Goal: Task Accomplishment & Management: Manage account settings

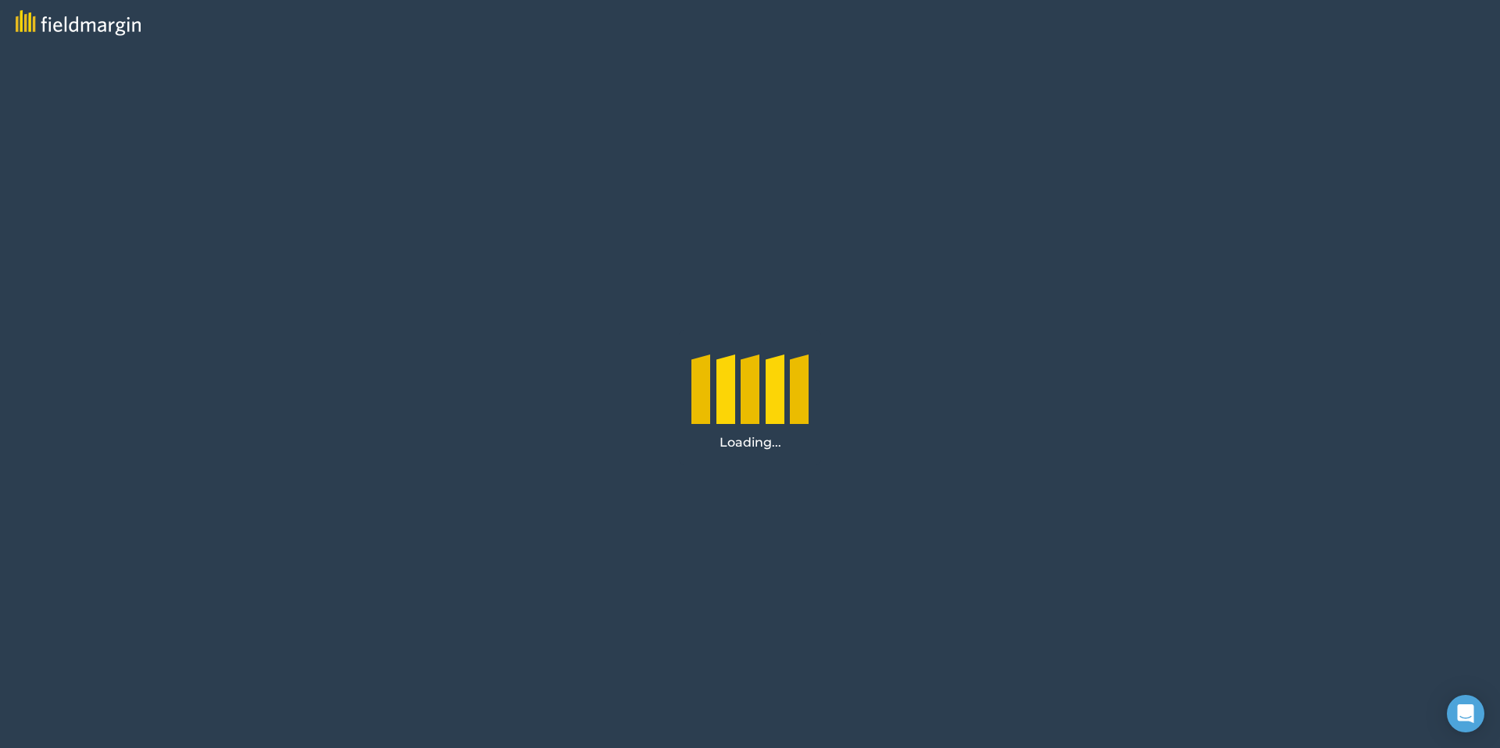
click at [734, 348] on div at bounding box center [749, 385] width 117 height 78
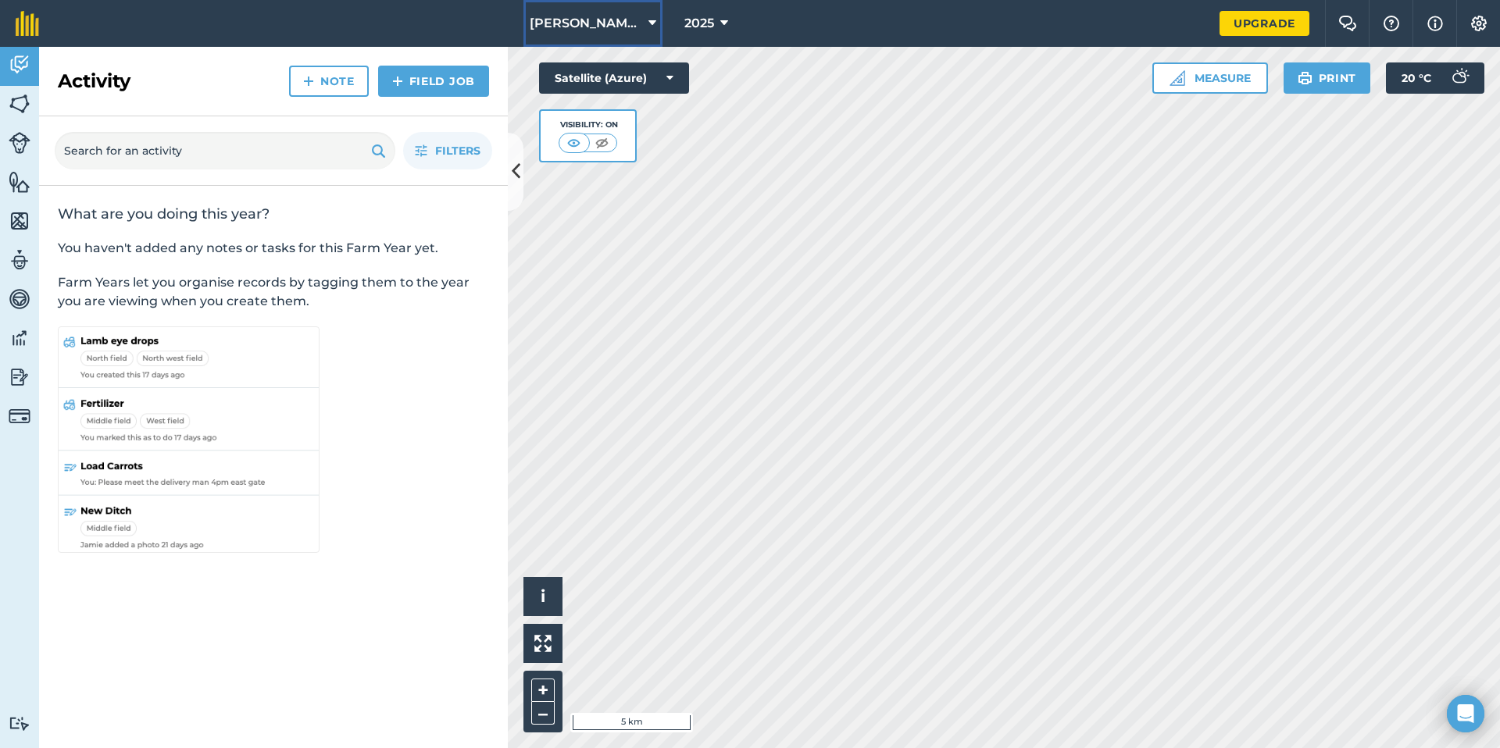
click at [613, 19] on span "[PERSON_NAME] Farms" at bounding box center [586, 23] width 113 height 19
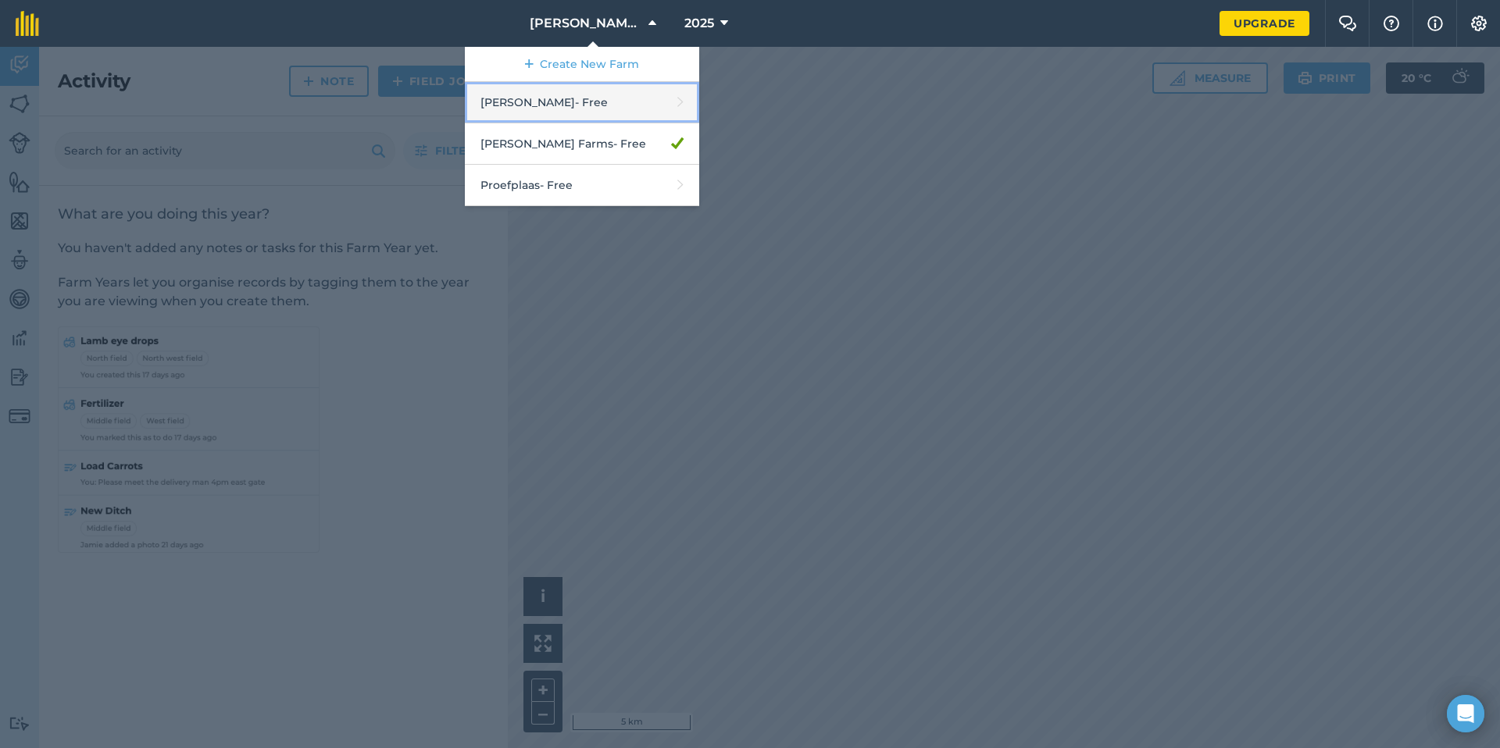
click at [610, 114] on link "[PERSON_NAME] - Free" at bounding box center [582, 102] width 234 height 41
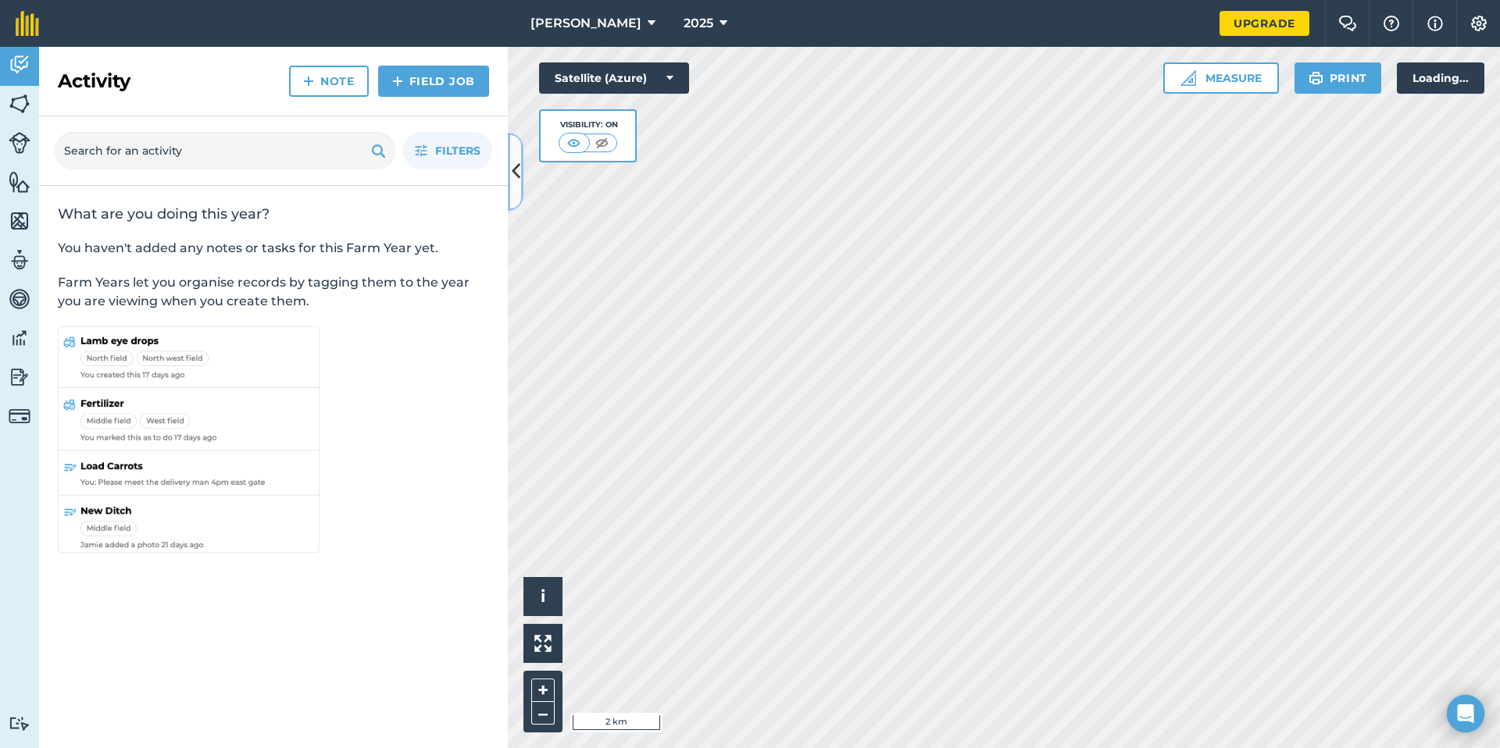
click at [520, 186] on button at bounding box center [516, 172] width 16 height 78
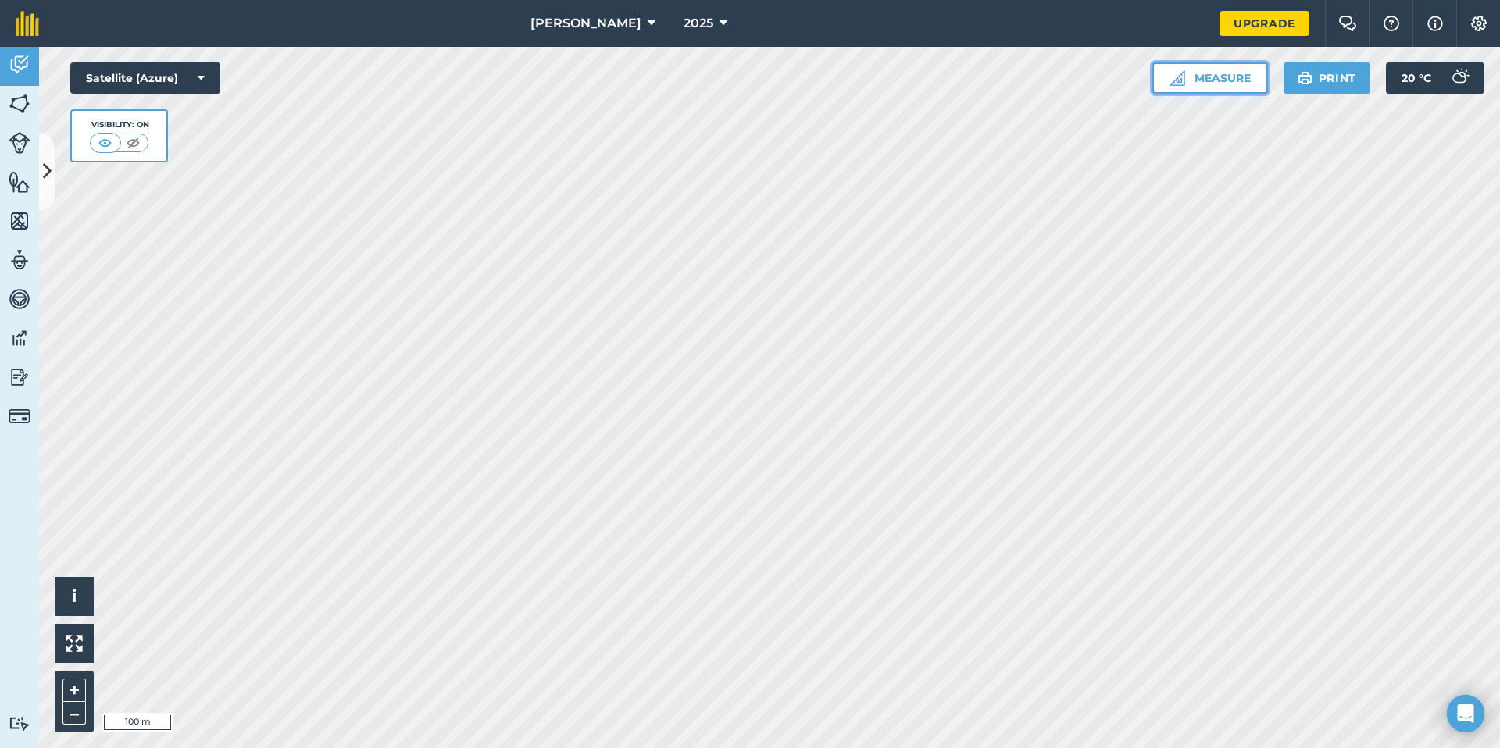
click at [1232, 66] on button "Measure" at bounding box center [1210, 78] width 116 height 31
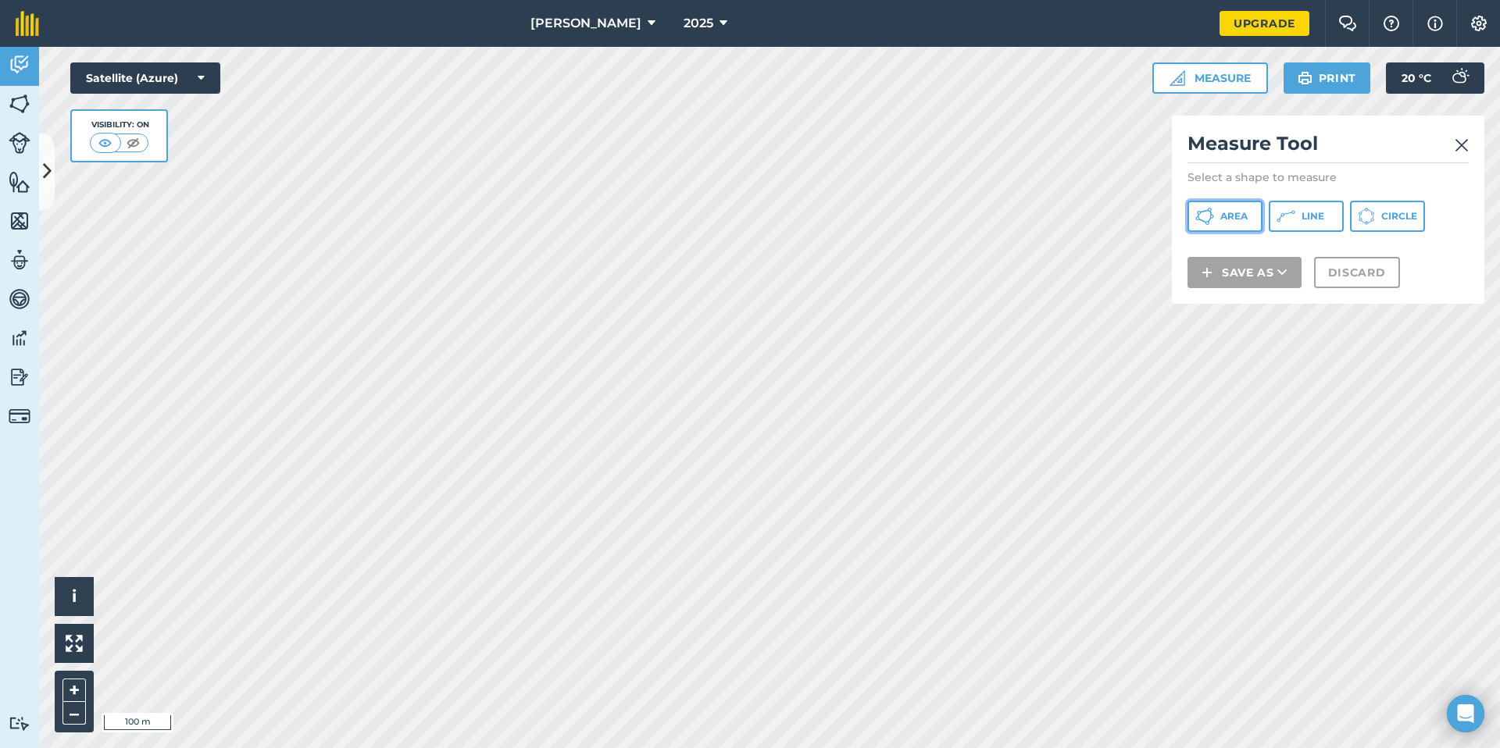
click at [1229, 222] on span "Area" at bounding box center [1233, 216] width 27 height 13
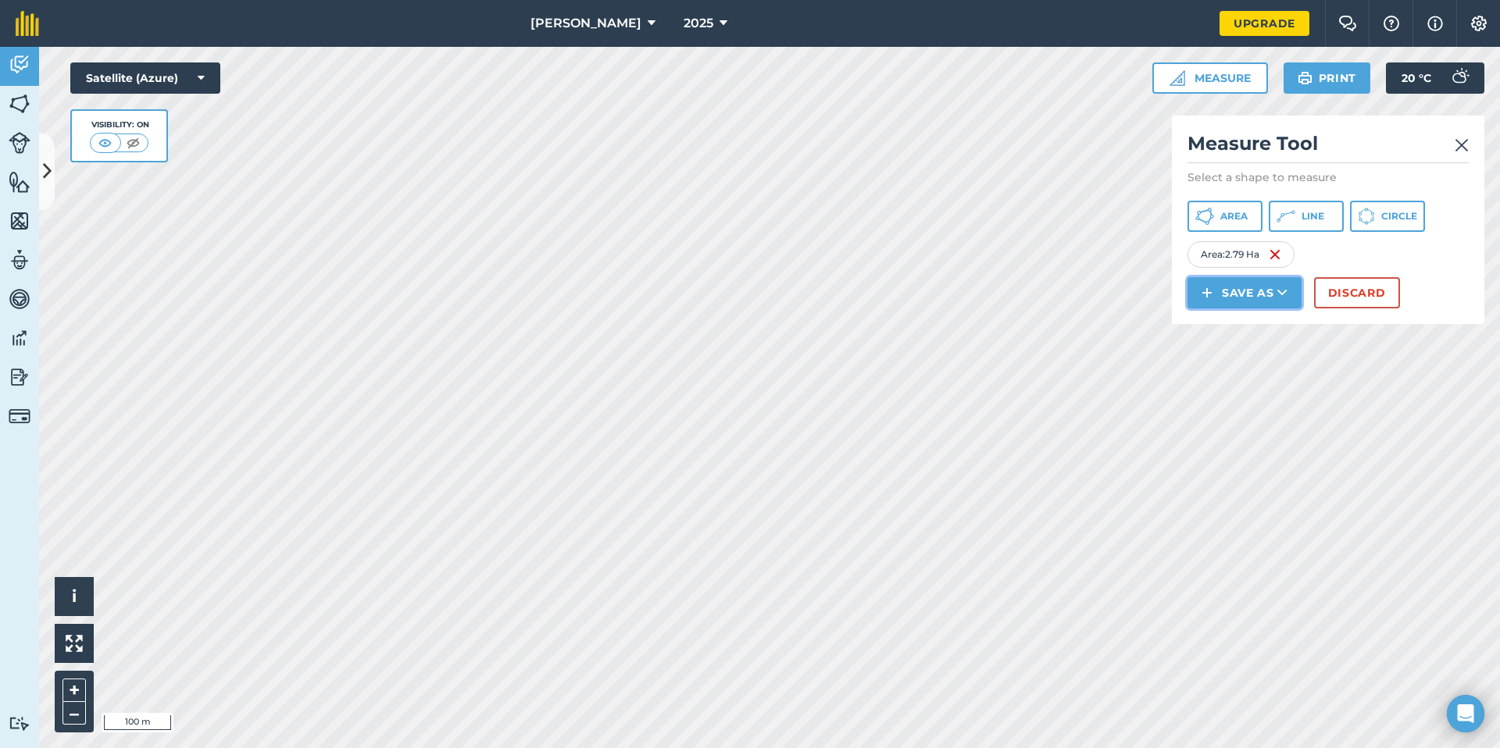
click at [1230, 292] on button "Save as" at bounding box center [1245, 292] width 114 height 31
click at [1230, 328] on link "Field" at bounding box center [1244, 328] width 109 height 34
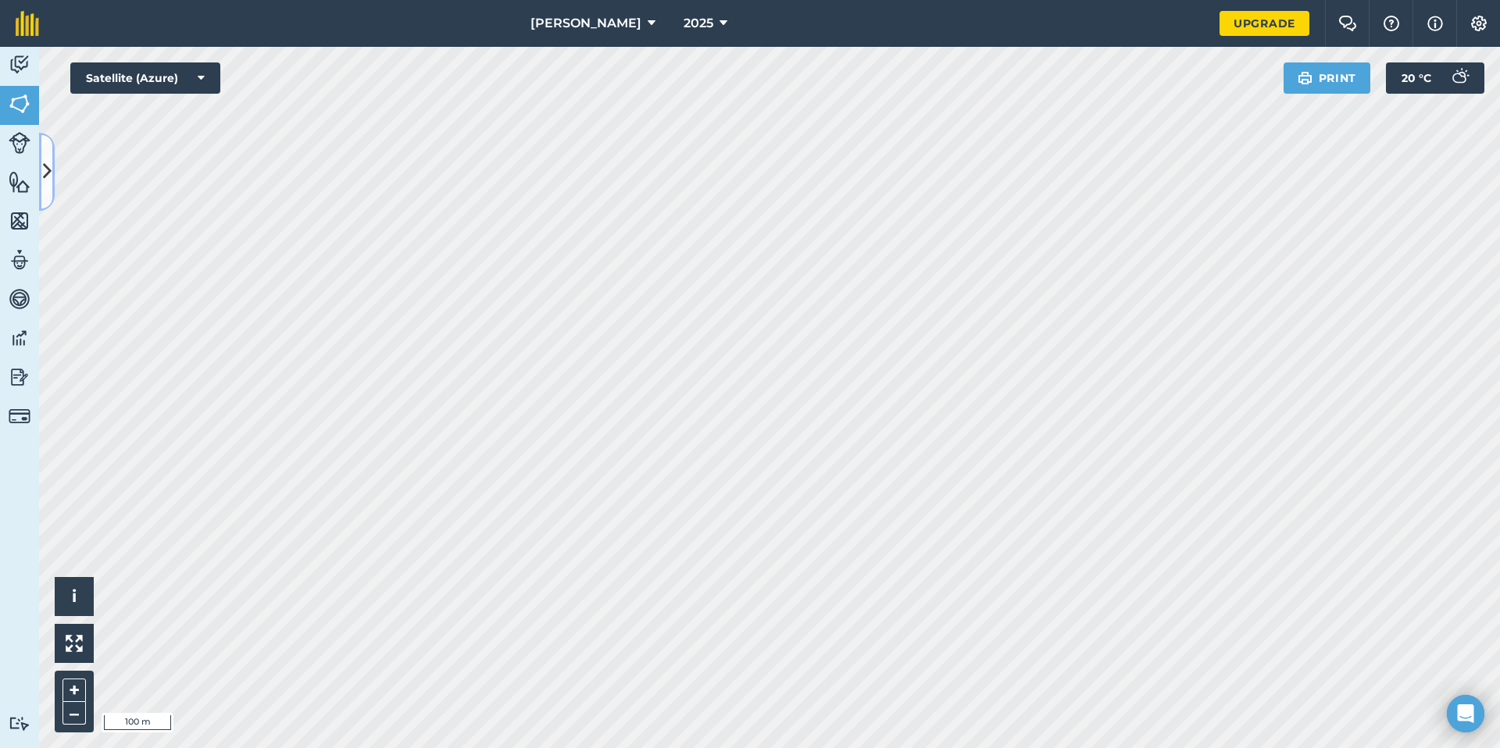
click at [40, 169] on button at bounding box center [47, 172] width 16 height 78
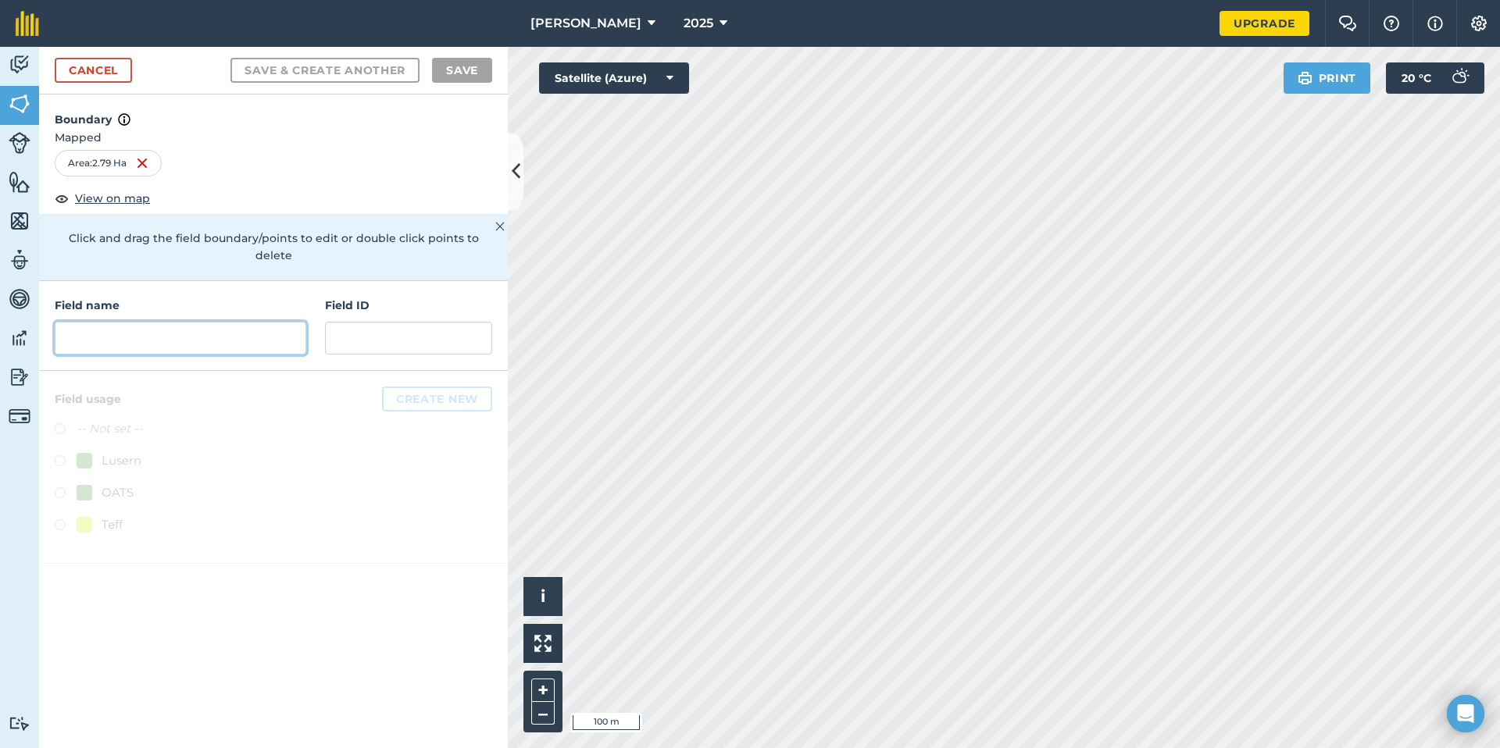
click at [147, 323] on input "text" at bounding box center [181, 338] width 252 height 33
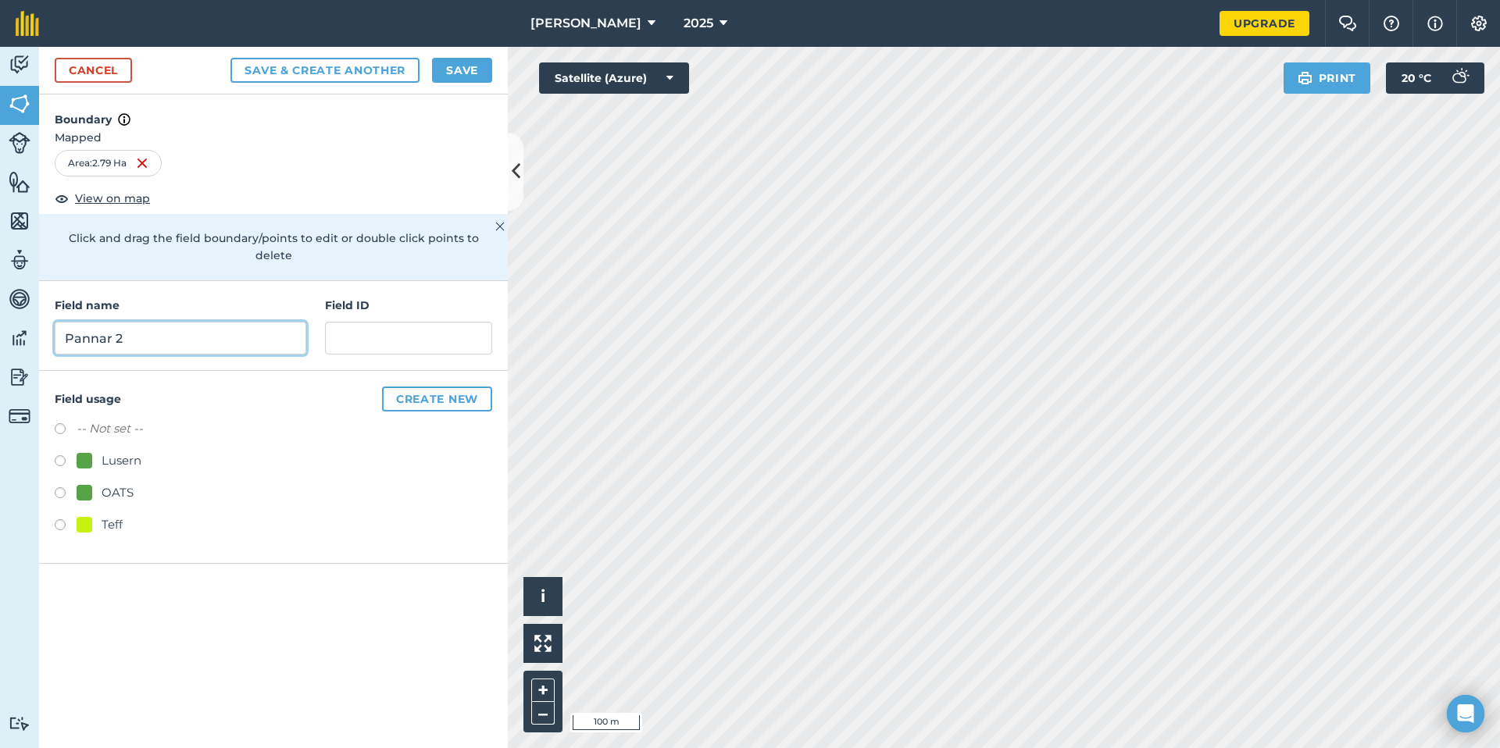
type input "Pannar 2"
click at [81, 420] on label "-- Not set --" at bounding box center [110, 429] width 66 height 19
radio input "true"
click at [466, 73] on button "Save" at bounding box center [462, 70] width 60 height 25
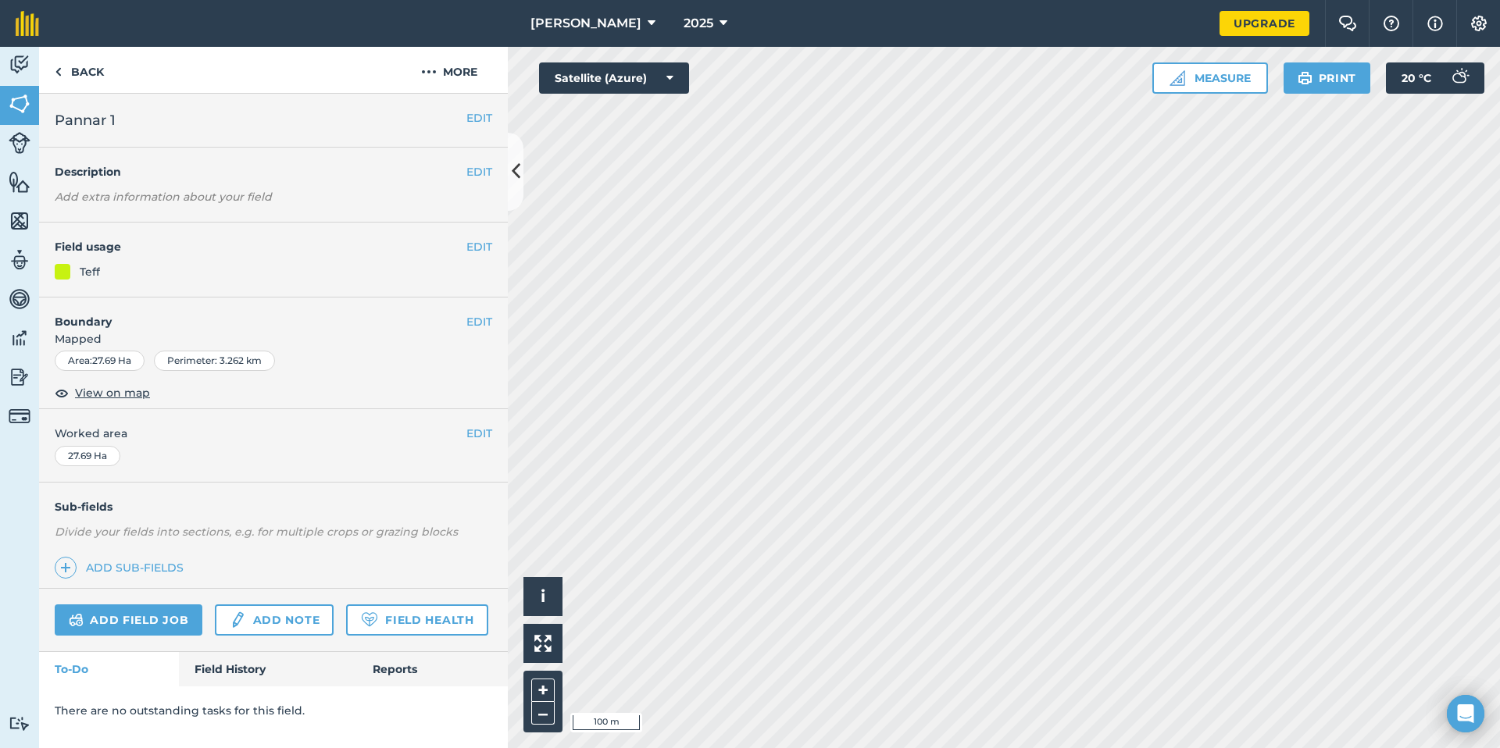
click at [73, 268] on div "Teff" at bounding box center [274, 271] width 438 height 17
click at [481, 248] on button "EDIT" at bounding box center [479, 246] width 26 height 17
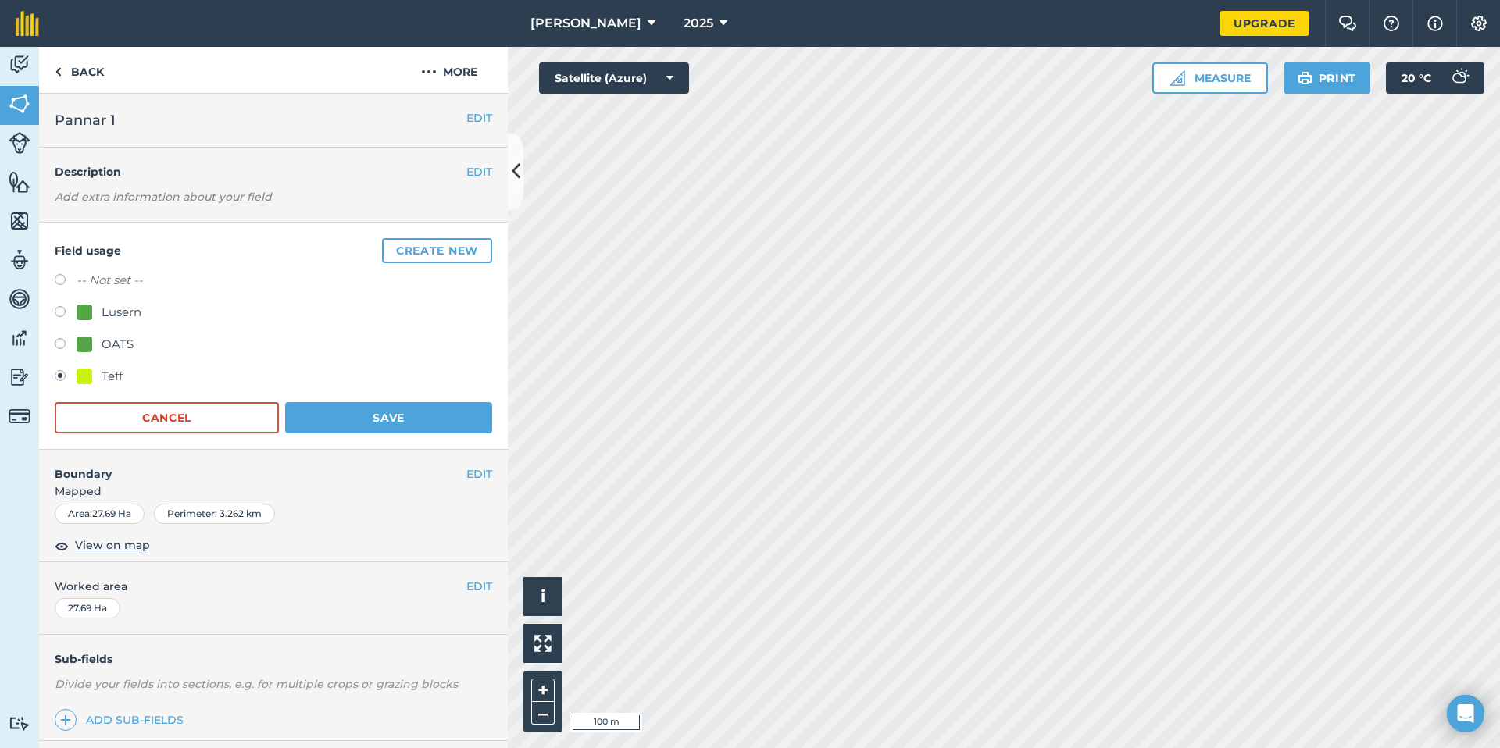
click at [48, 278] on div "Field usage Create new -- Not set -- Lusern OATS Teff Cancel Save" at bounding box center [273, 336] width 469 height 227
click at [59, 280] on label at bounding box center [66, 282] width 22 height 16
radio input "true"
radio input "false"
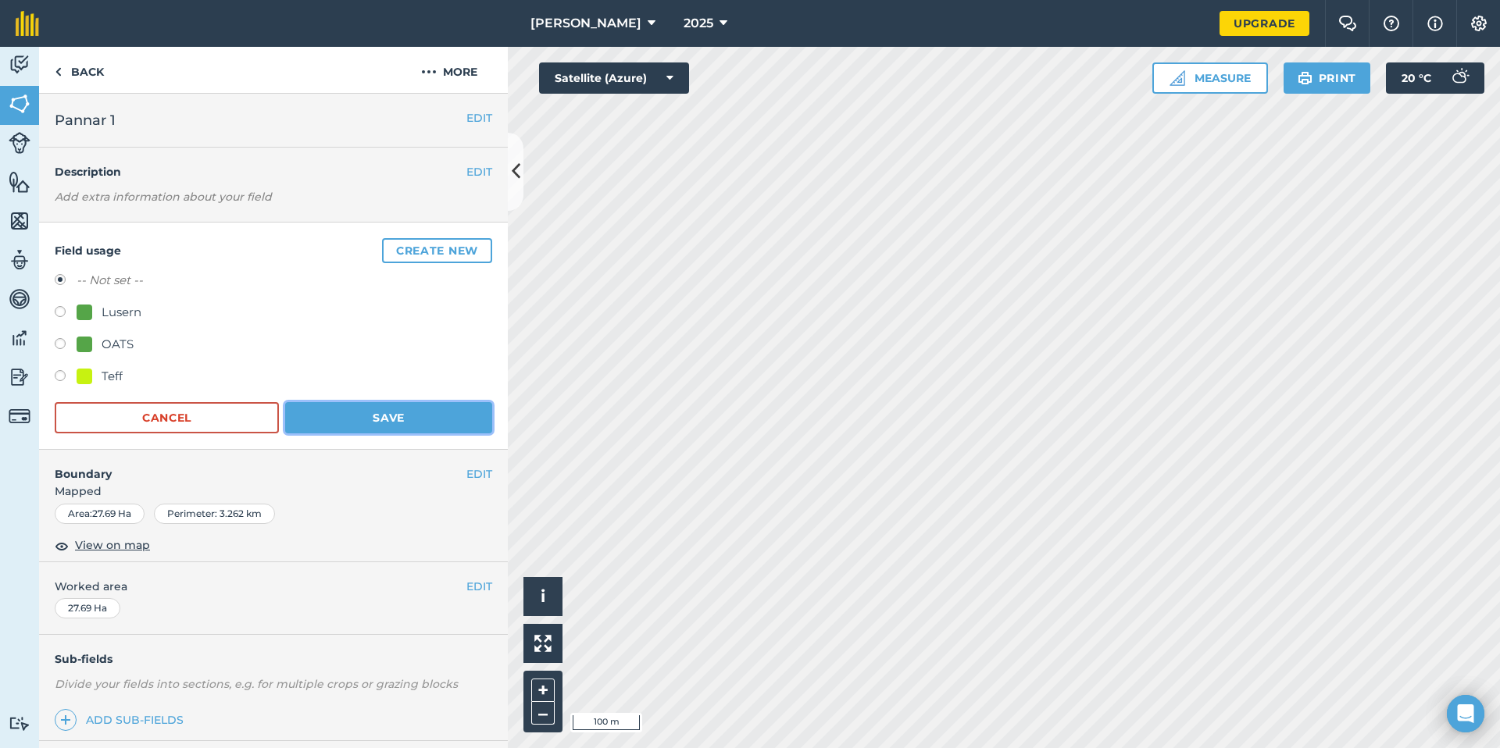
click at [346, 410] on button "Save" at bounding box center [388, 417] width 207 height 31
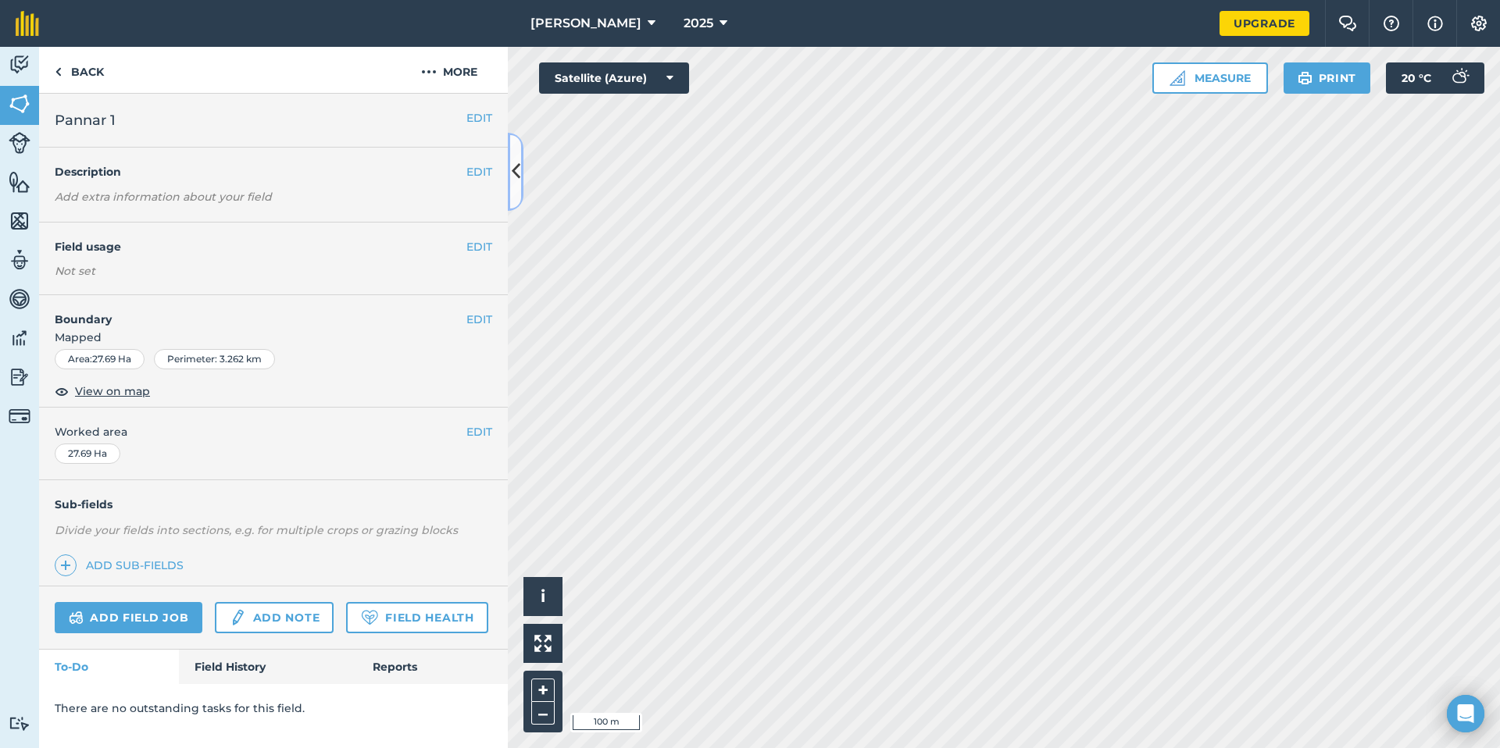
click at [517, 159] on icon at bounding box center [516, 171] width 9 height 27
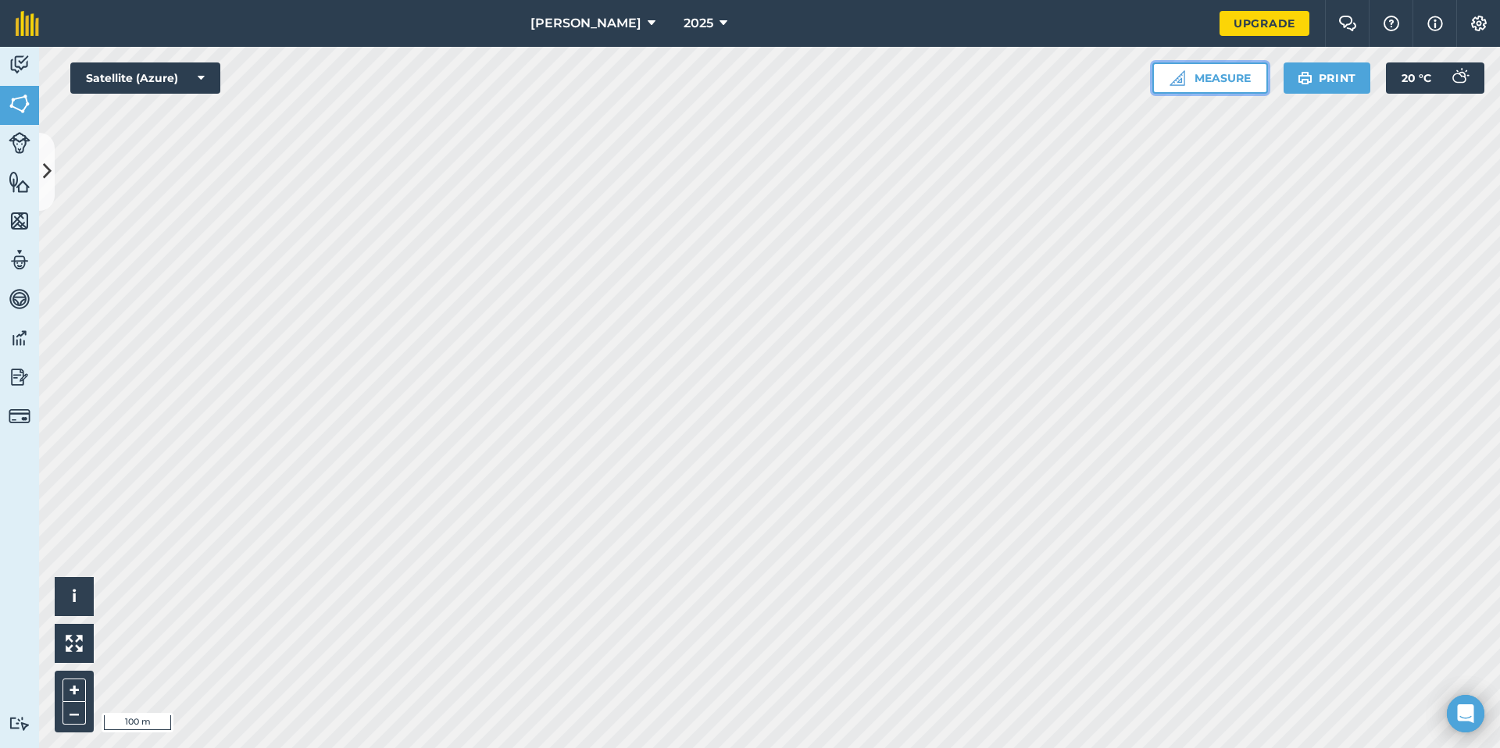
click at [1163, 77] on button "Measure" at bounding box center [1210, 78] width 116 height 31
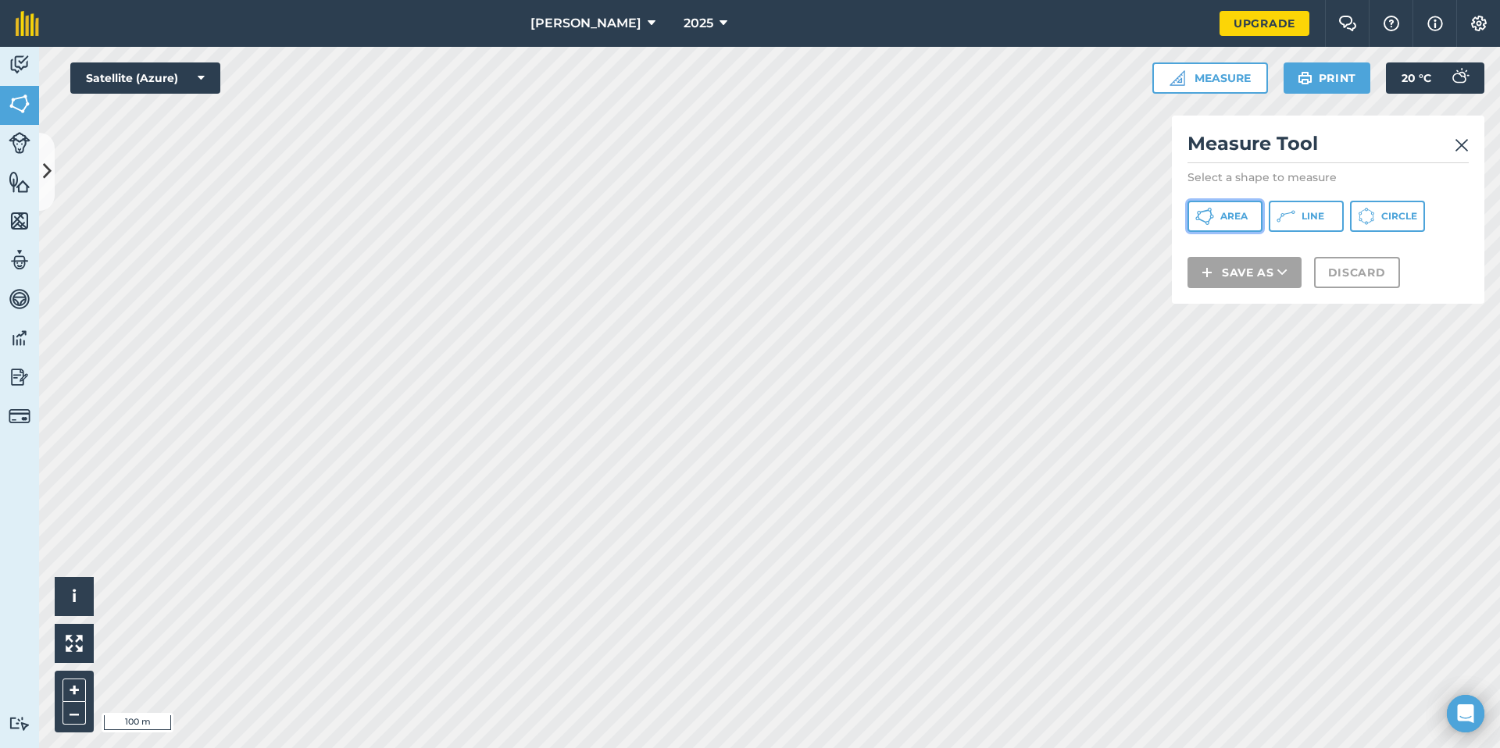
click at [1221, 205] on button "Area" at bounding box center [1225, 216] width 75 height 31
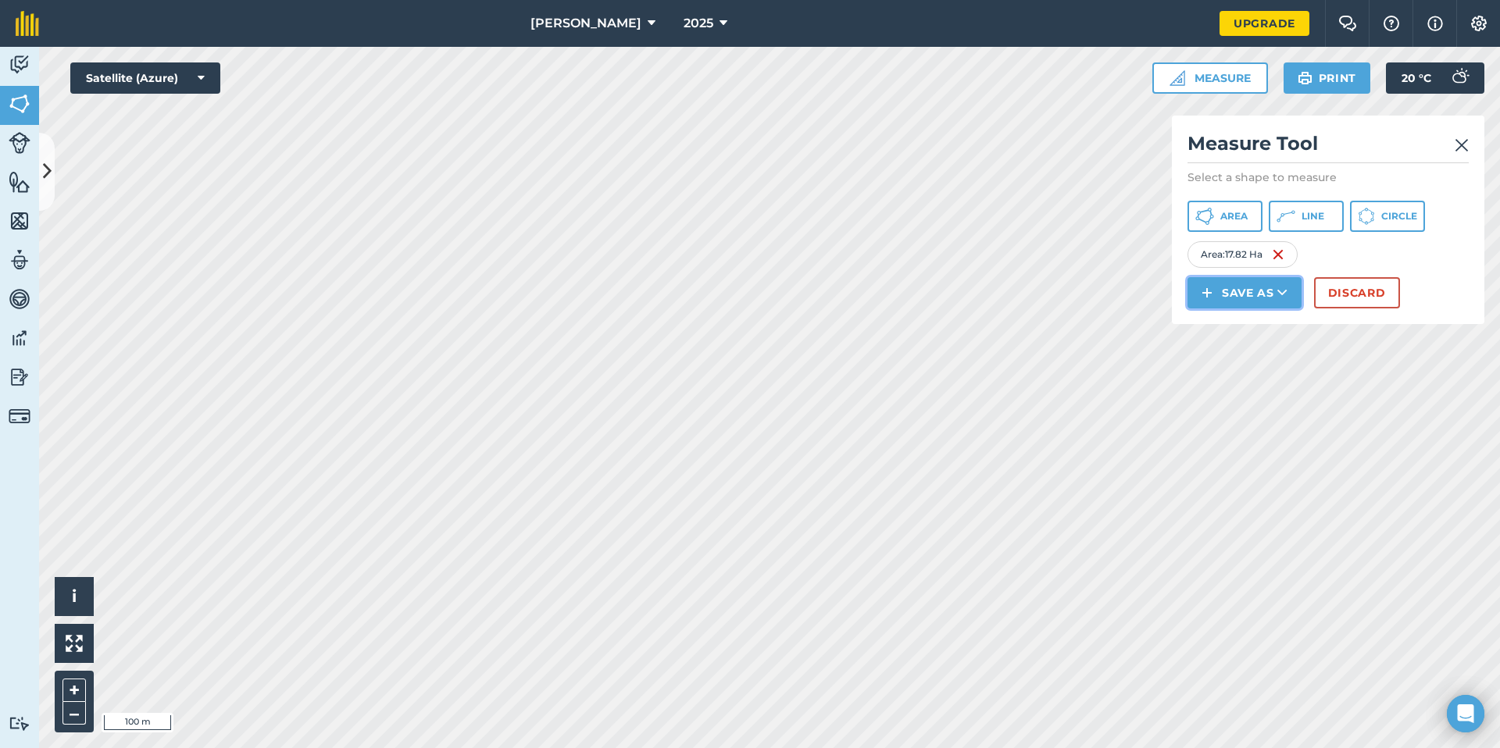
click at [1255, 283] on button "Save as" at bounding box center [1245, 292] width 114 height 31
click at [1253, 334] on link "Field" at bounding box center [1244, 328] width 109 height 34
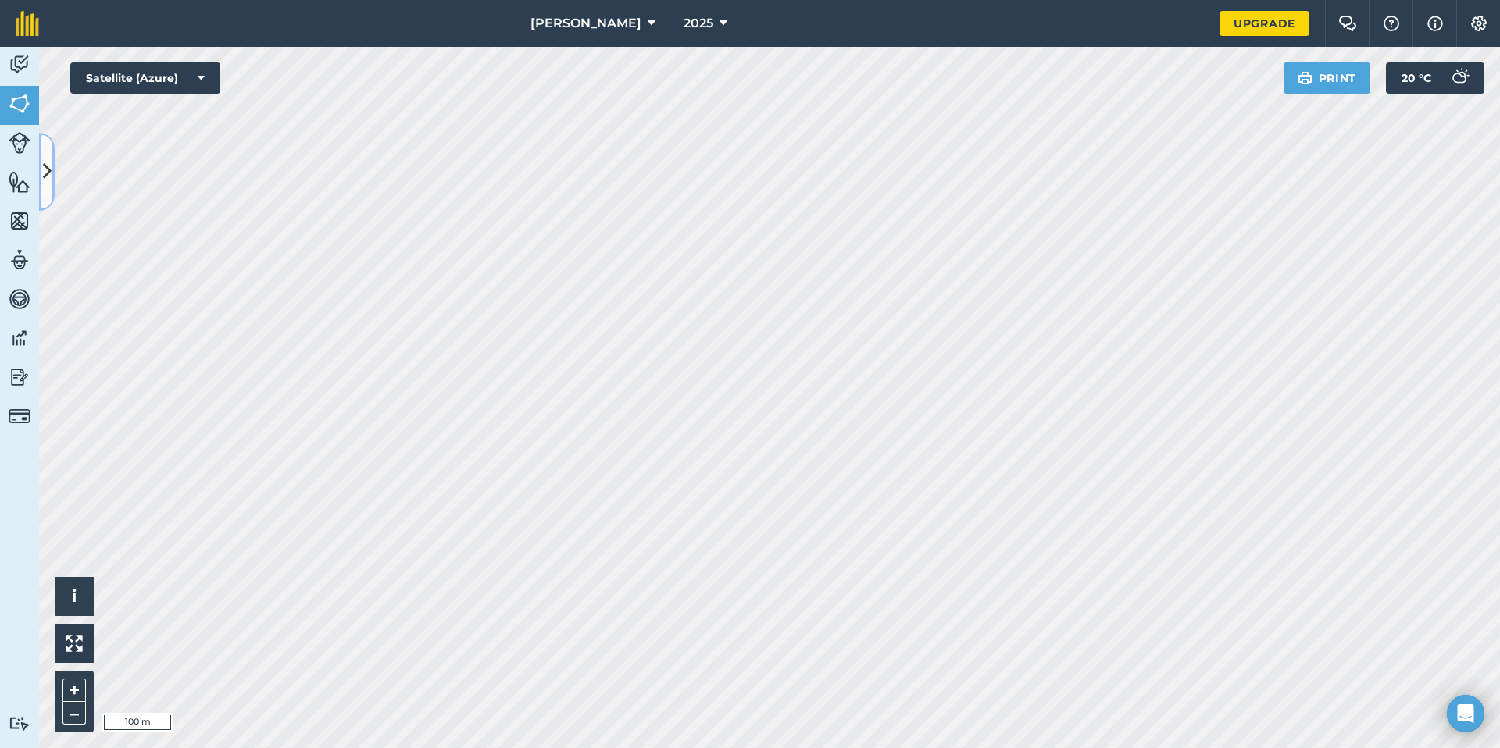
click at [48, 177] on icon at bounding box center [47, 171] width 9 height 27
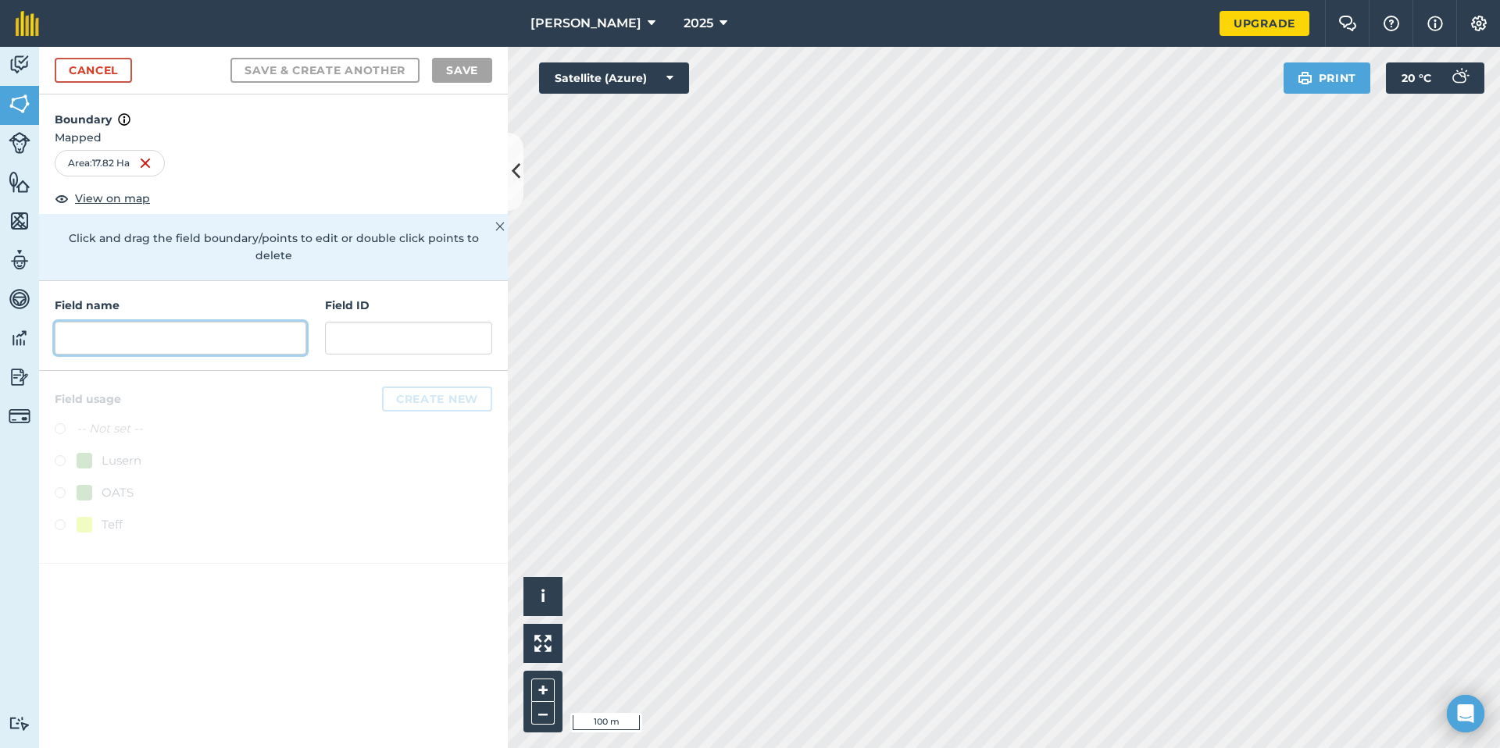
click at [234, 322] on input "text" at bounding box center [181, 338] width 252 height 33
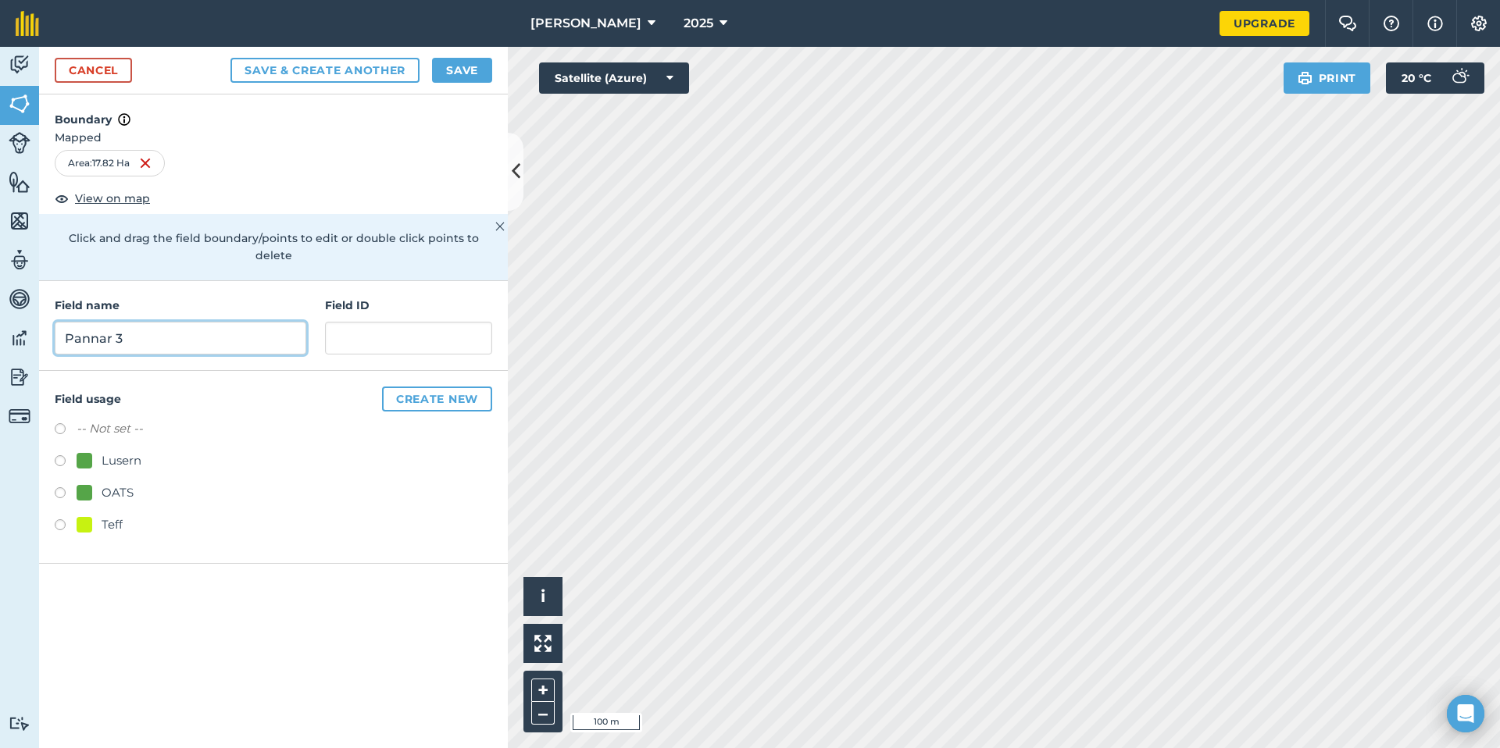
type input "Pannar 3"
click at [58, 423] on label at bounding box center [66, 431] width 22 height 16
radio input "true"
click at [441, 61] on button "Save" at bounding box center [462, 70] width 60 height 25
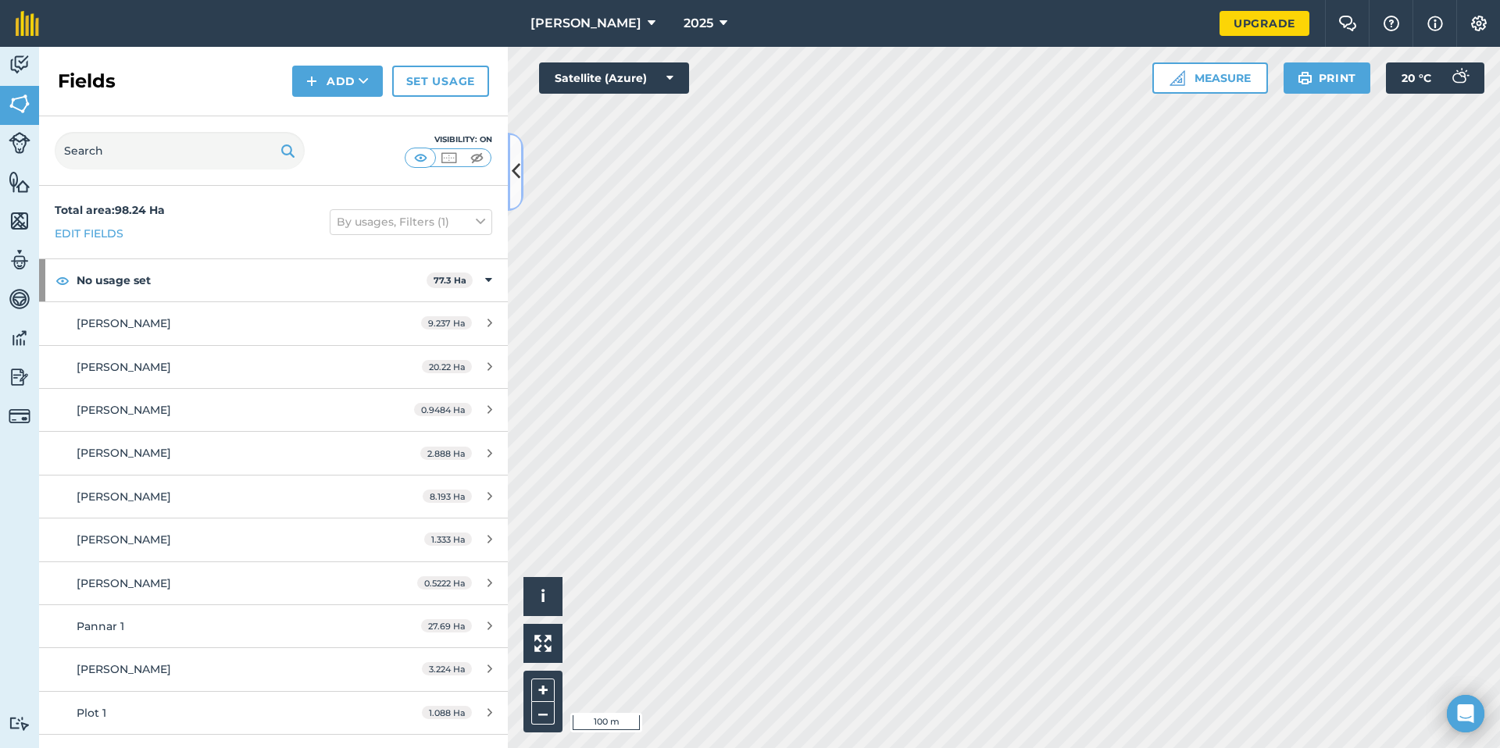
click at [513, 163] on icon at bounding box center [516, 171] width 9 height 27
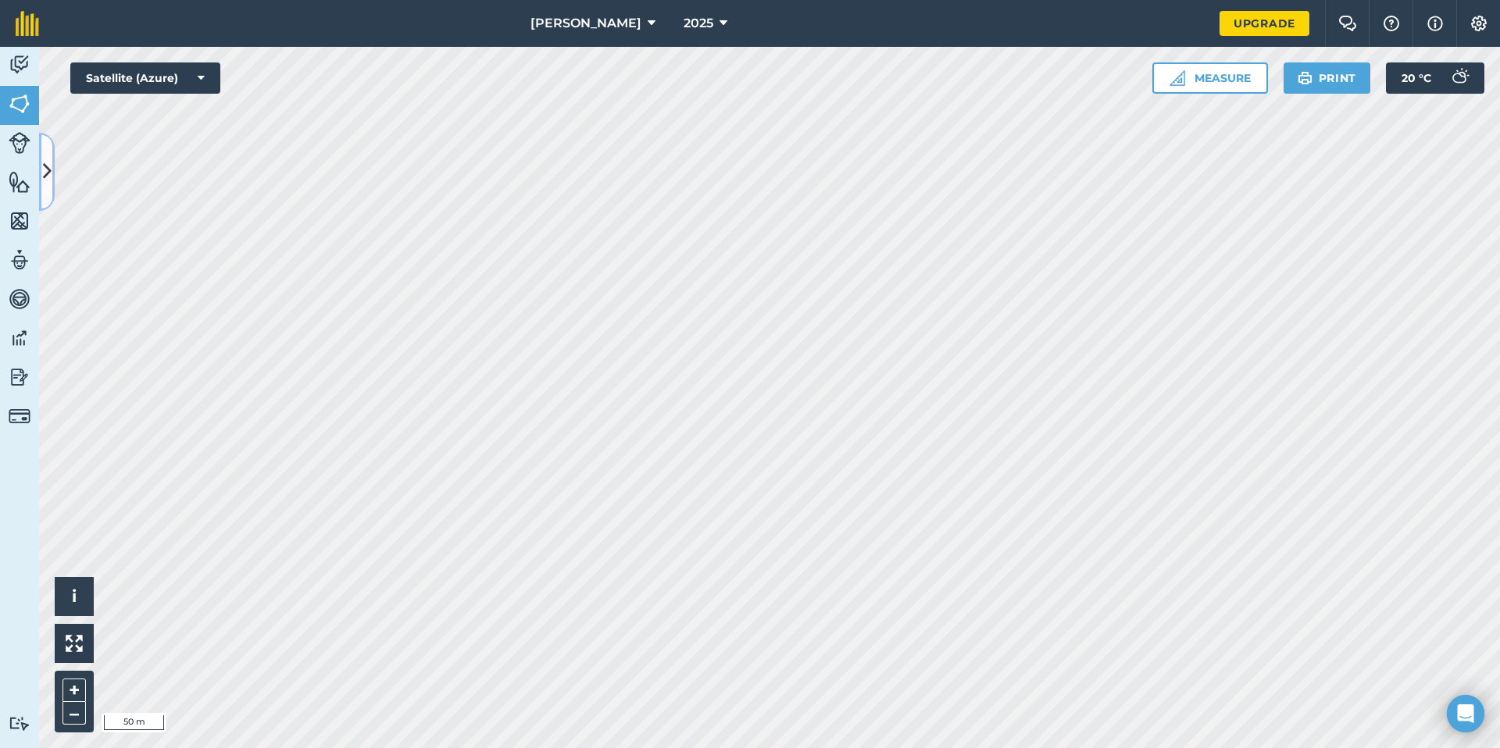
click at [51, 178] on icon at bounding box center [47, 171] width 9 height 27
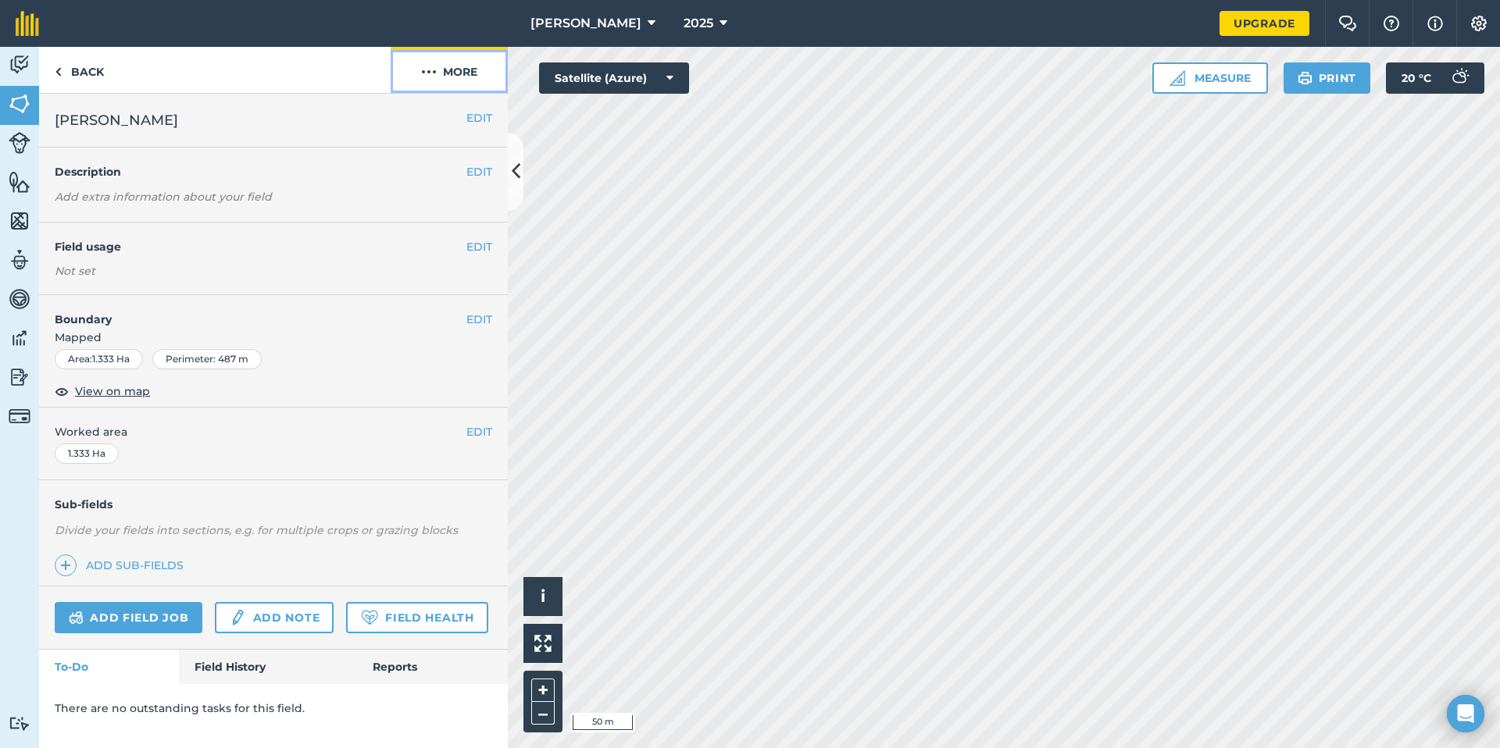
click at [423, 83] on button "More" at bounding box center [449, 70] width 117 height 46
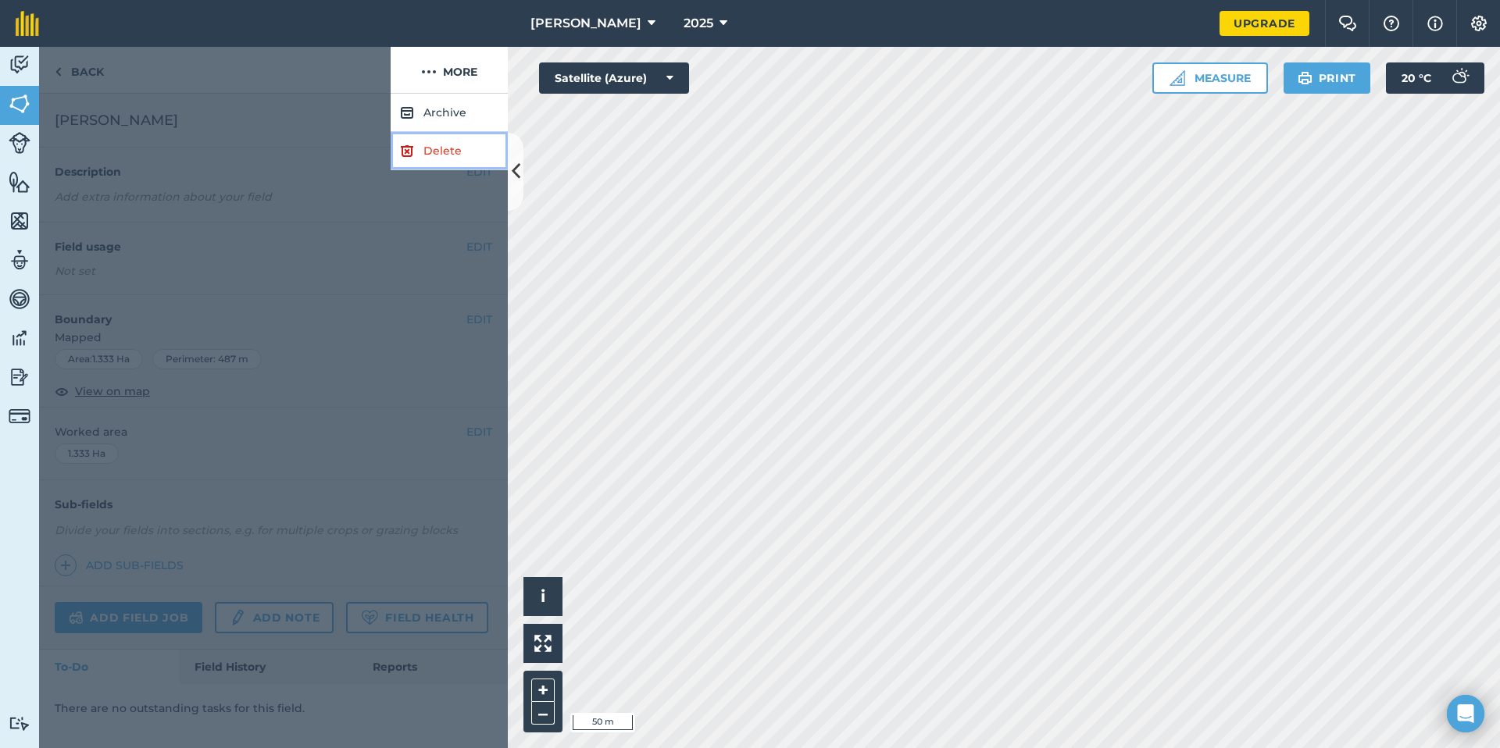
click at [440, 148] on link "Delete" at bounding box center [449, 151] width 117 height 38
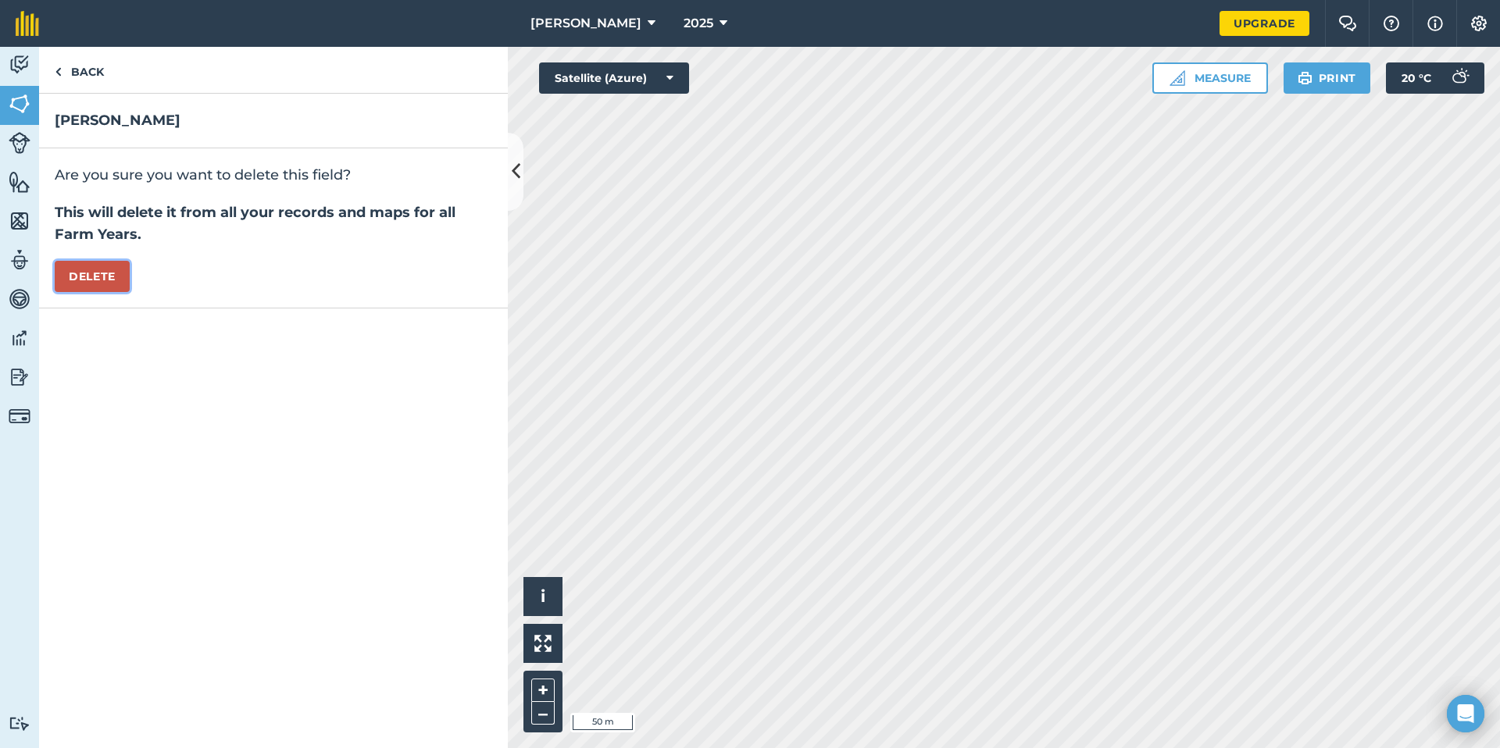
click at [108, 266] on button "Delete" at bounding box center [92, 276] width 75 height 31
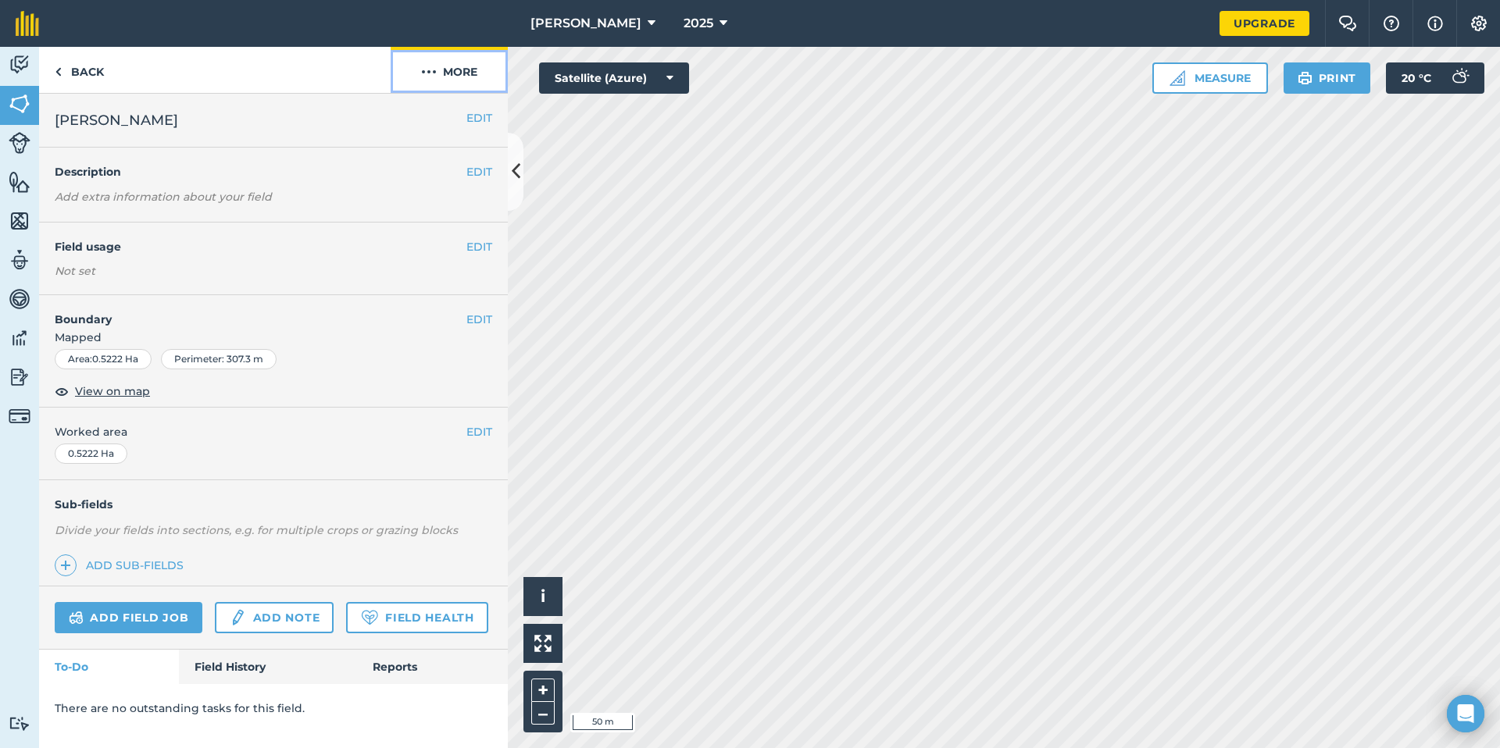
click at [472, 66] on button "More" at bounding box center [449, 70] width 117 height 46
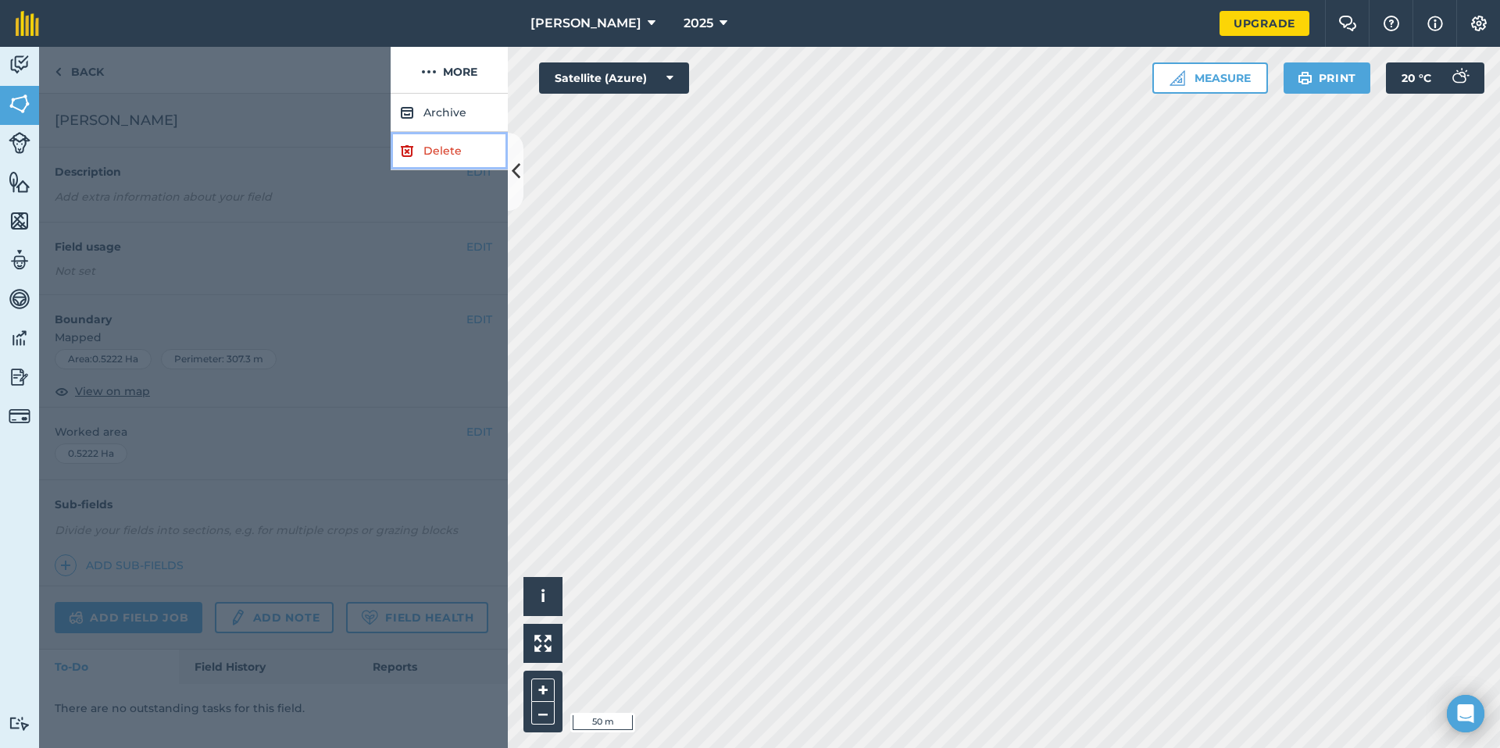
click at [474, 152] on link "Delete" at bounding box center [449, 151] width 117 height 38
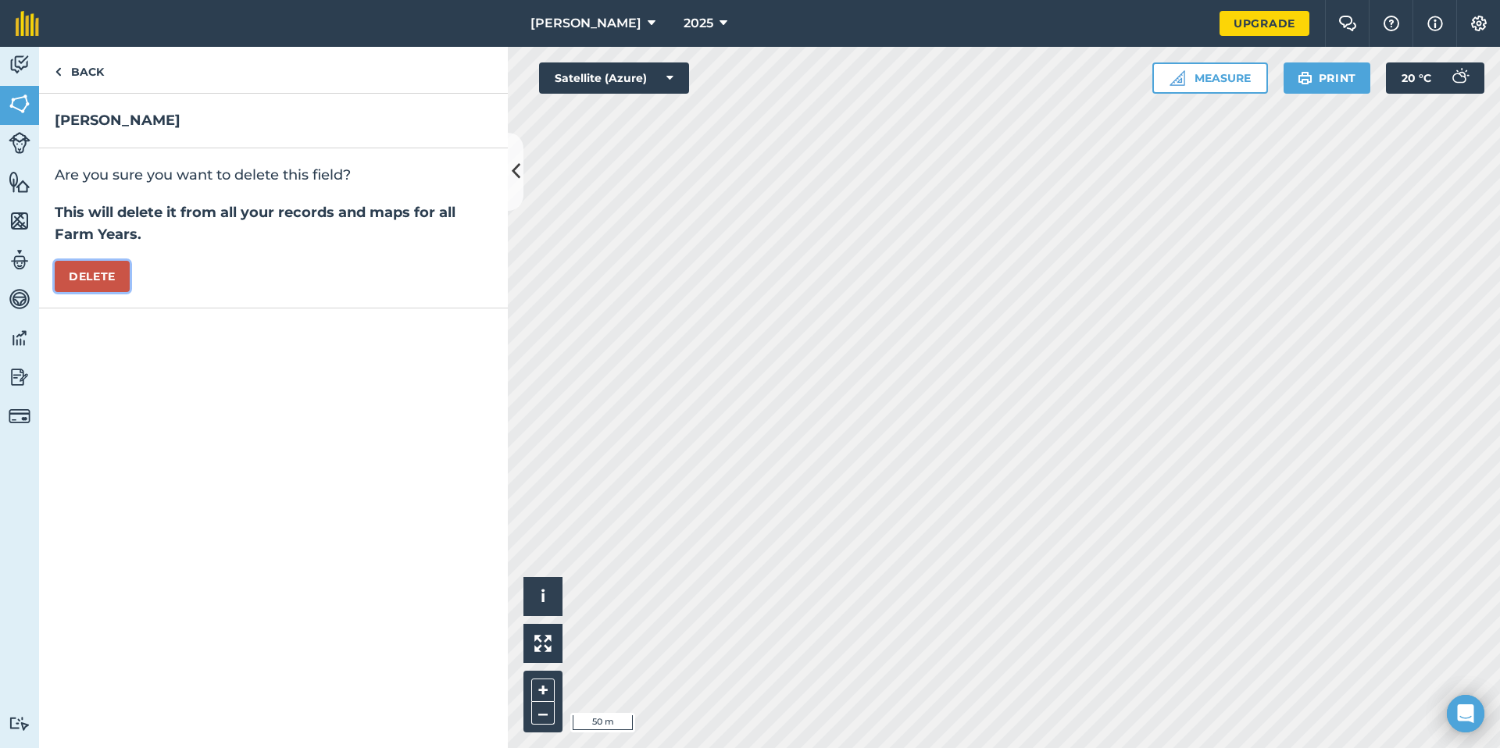
click at [110, 271] on button "Delete" at bounding box center [92, 276] width 75 height 31
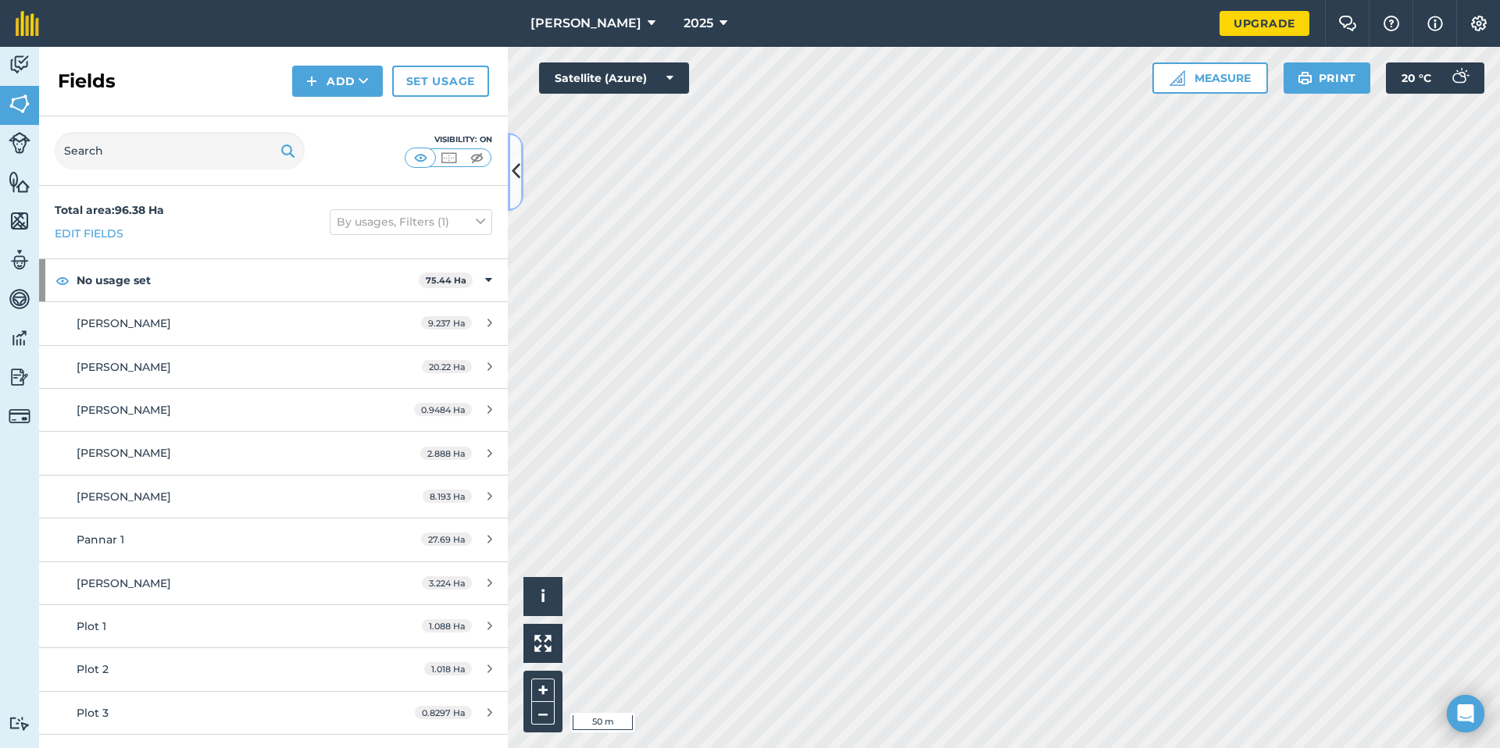
click at [520, 156] on button at bounding box center [516, 172] width 16 height 78
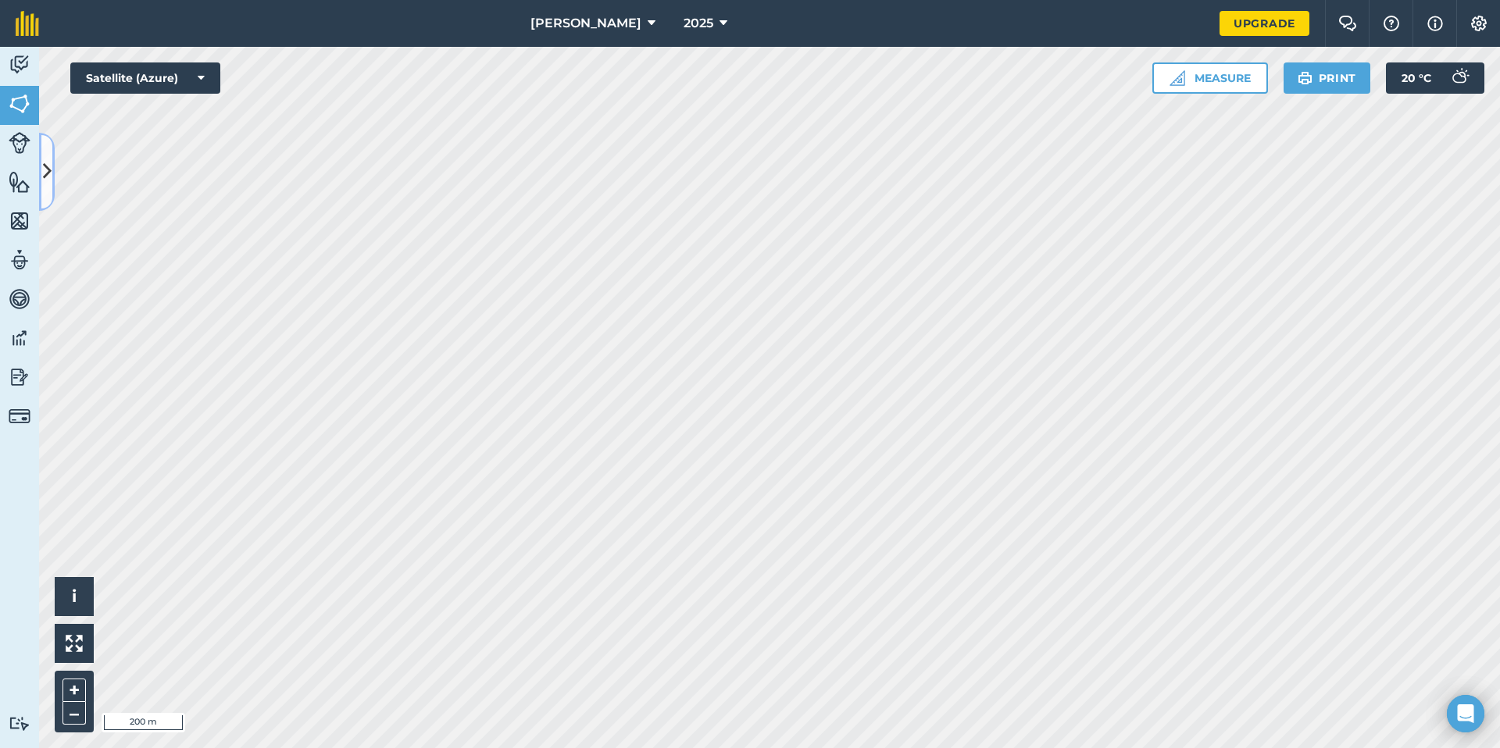
click at [52, 167] on button at bounding box center [47, 172] width 16 height 78
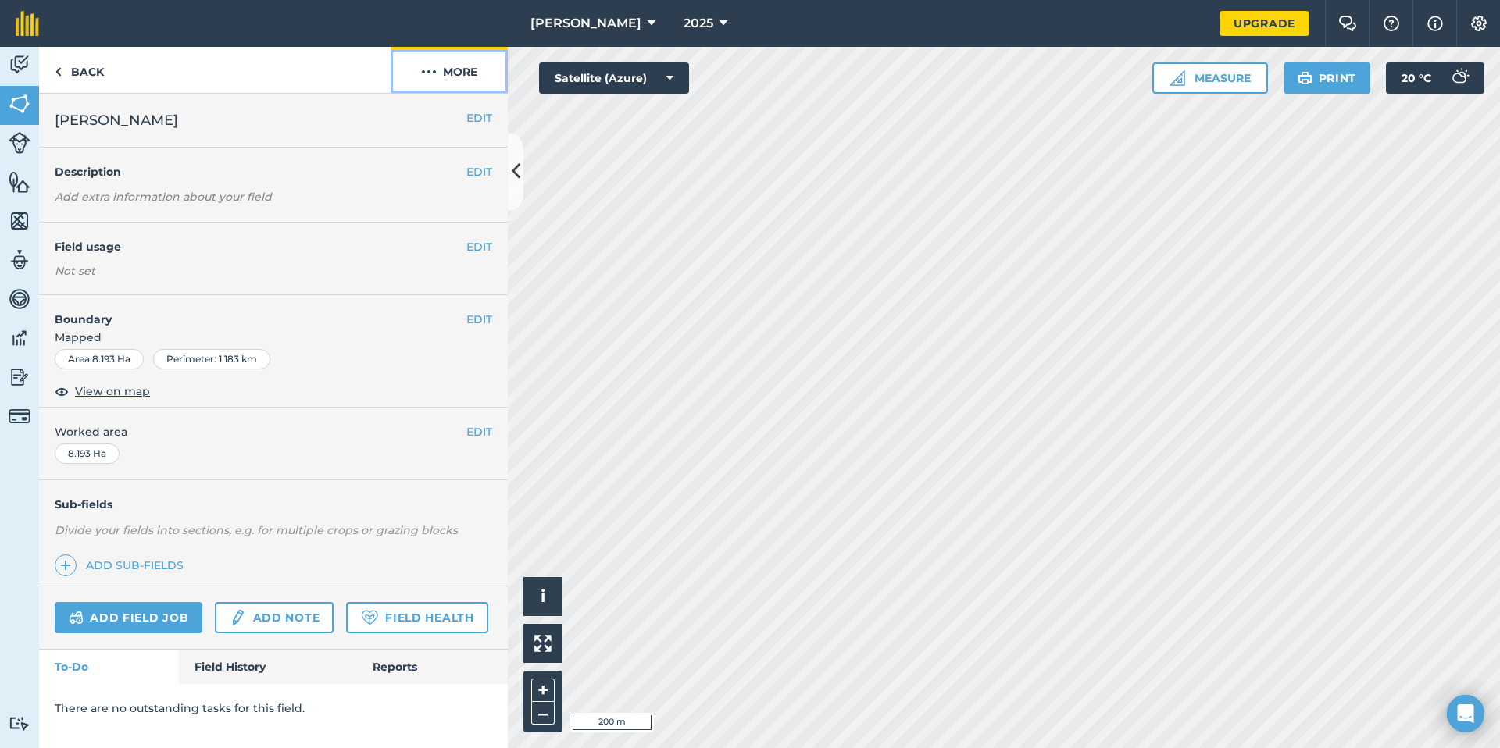
click at [458, 69] on button "More" at bounding box center [449, 70] width 117 height 46
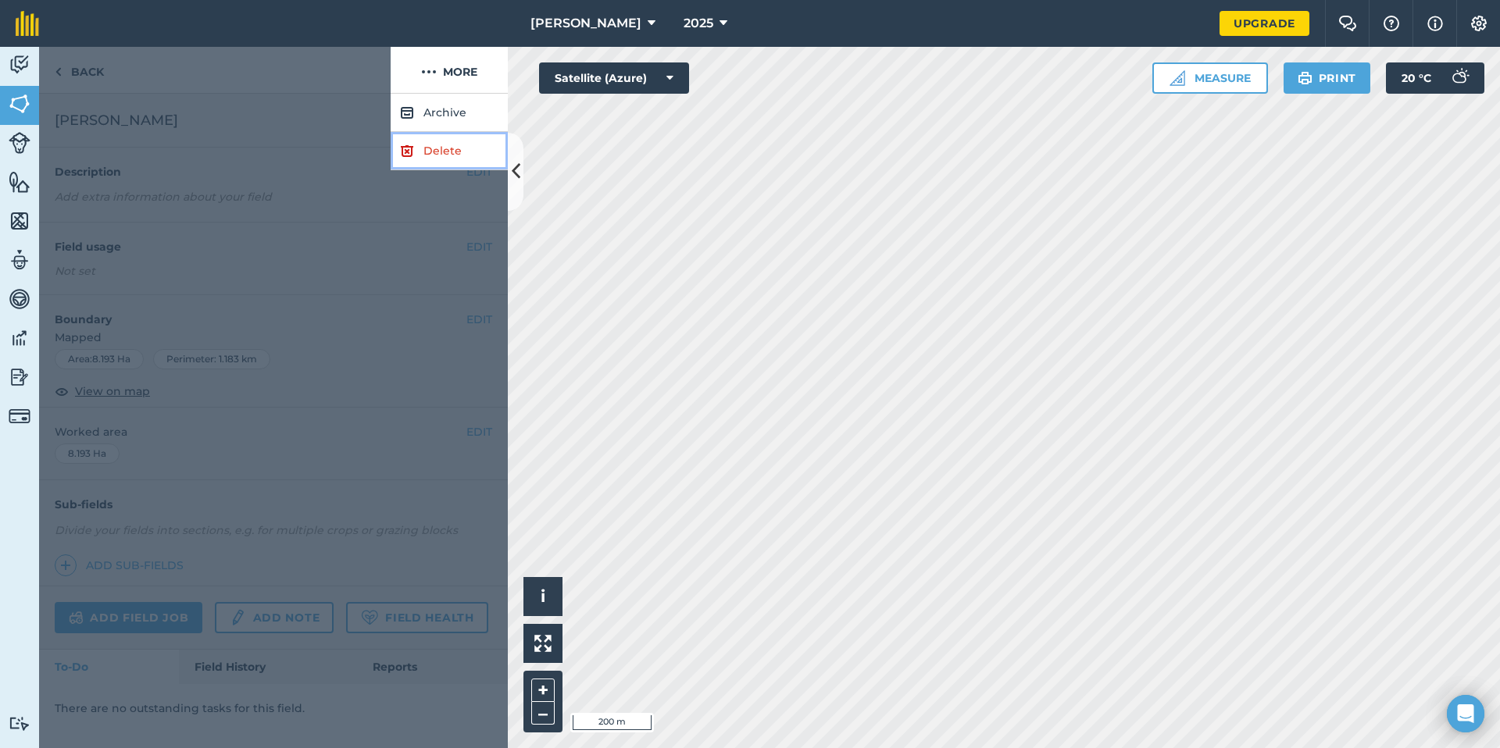
click at [447, 157] on link "Delete" at bounding box center [449, 151] width 117 height 38
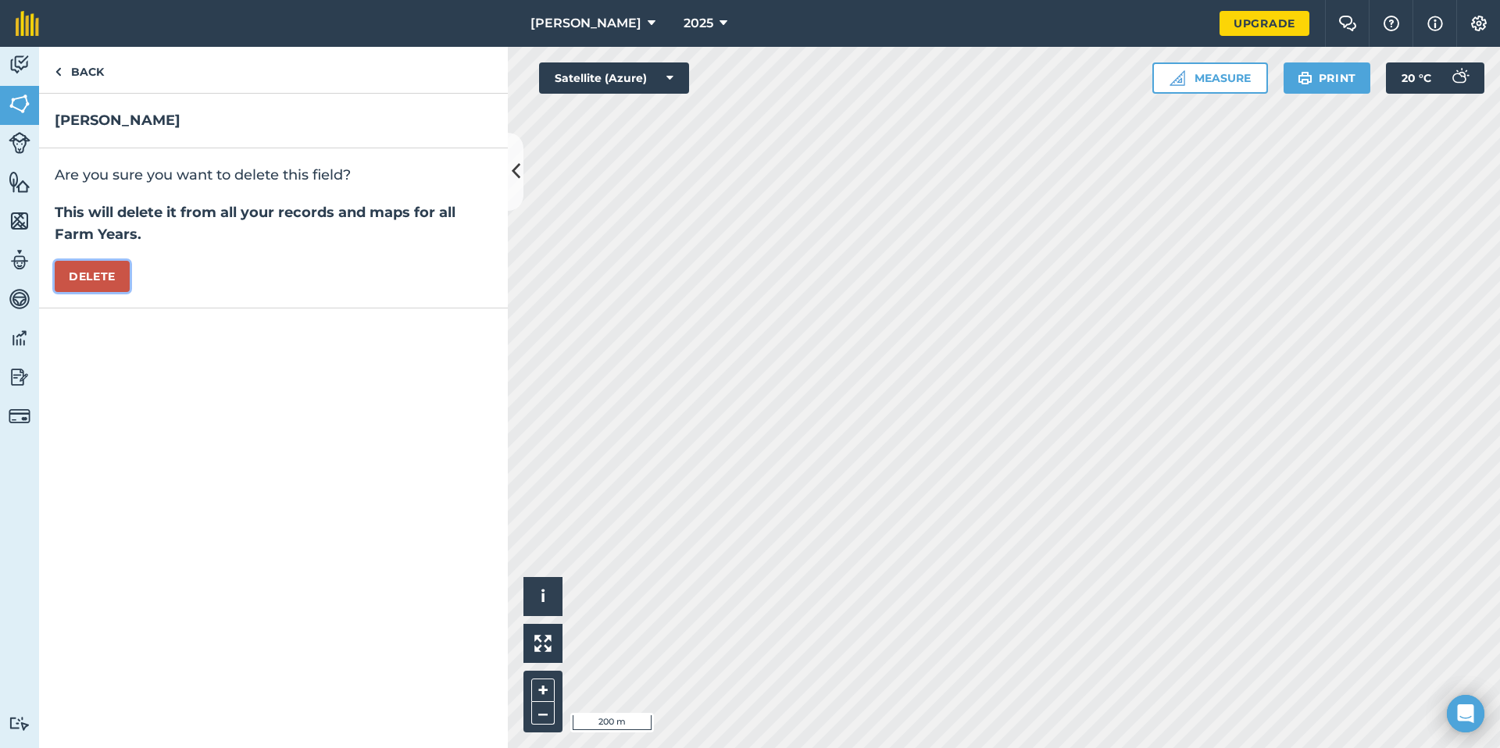
click at [109, 273] on button "Delete" at bounding box center [92, 276] width 75 height 31
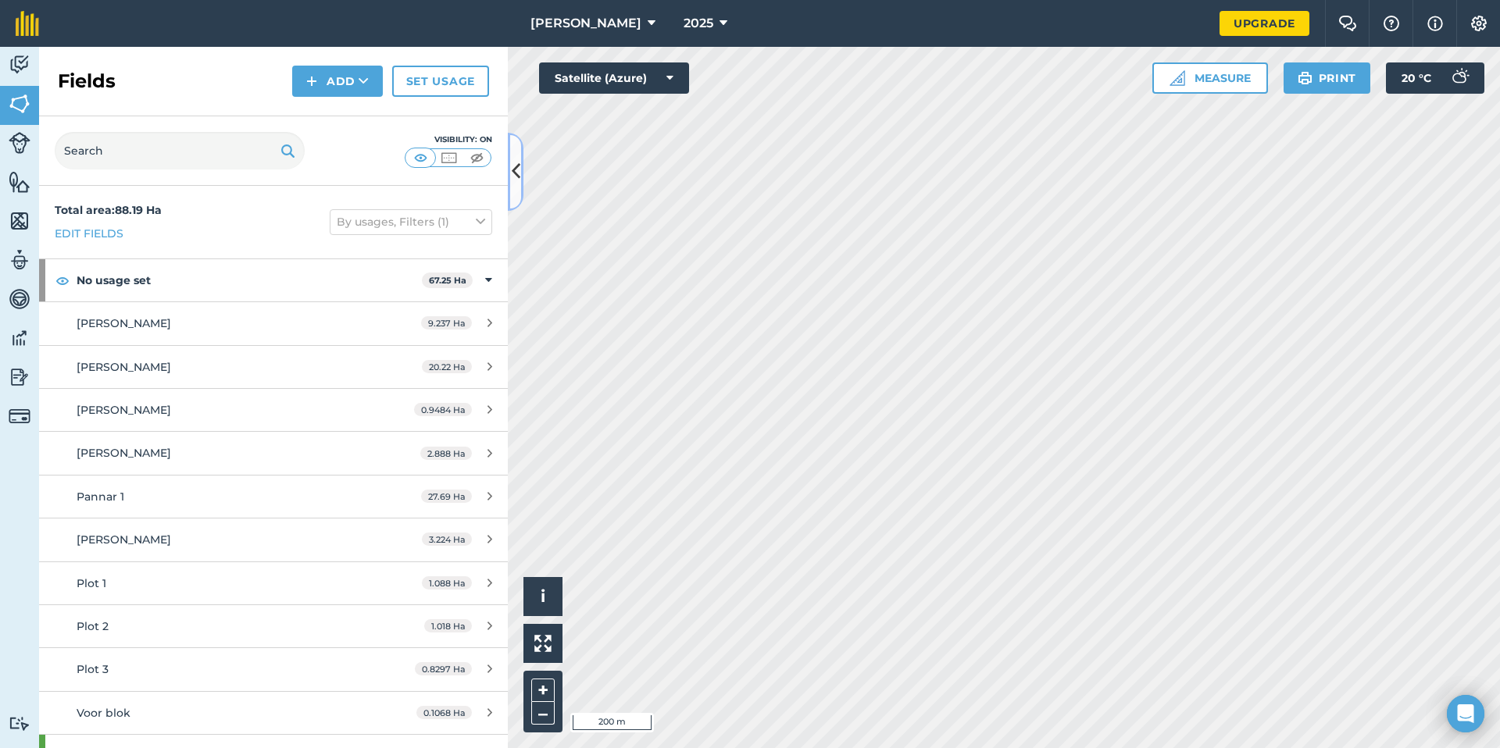
click at [509, 173] on button at bounding box center [516, 172] width 16 height 78
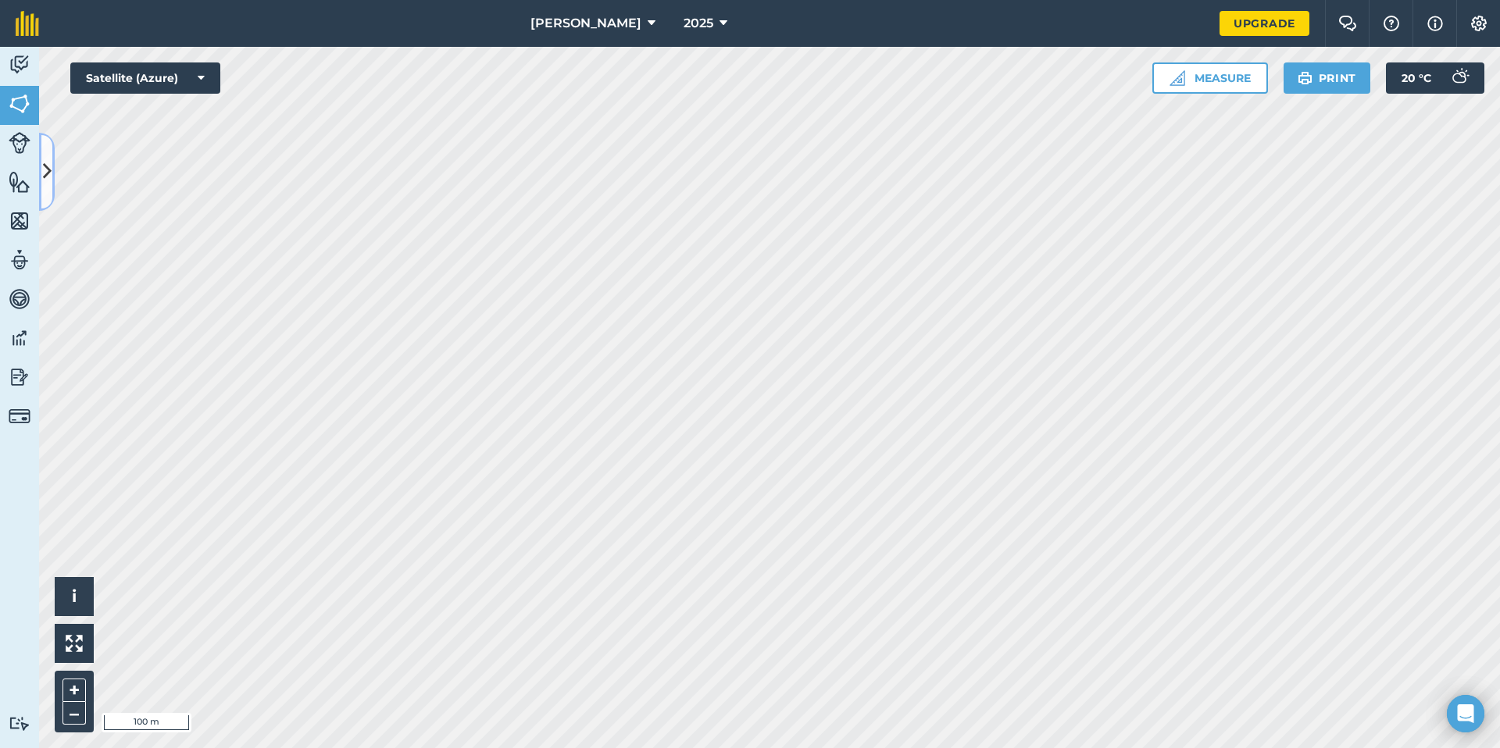
click at [48, 172] on icon at bounding box center [47, 171] width 9 height 27
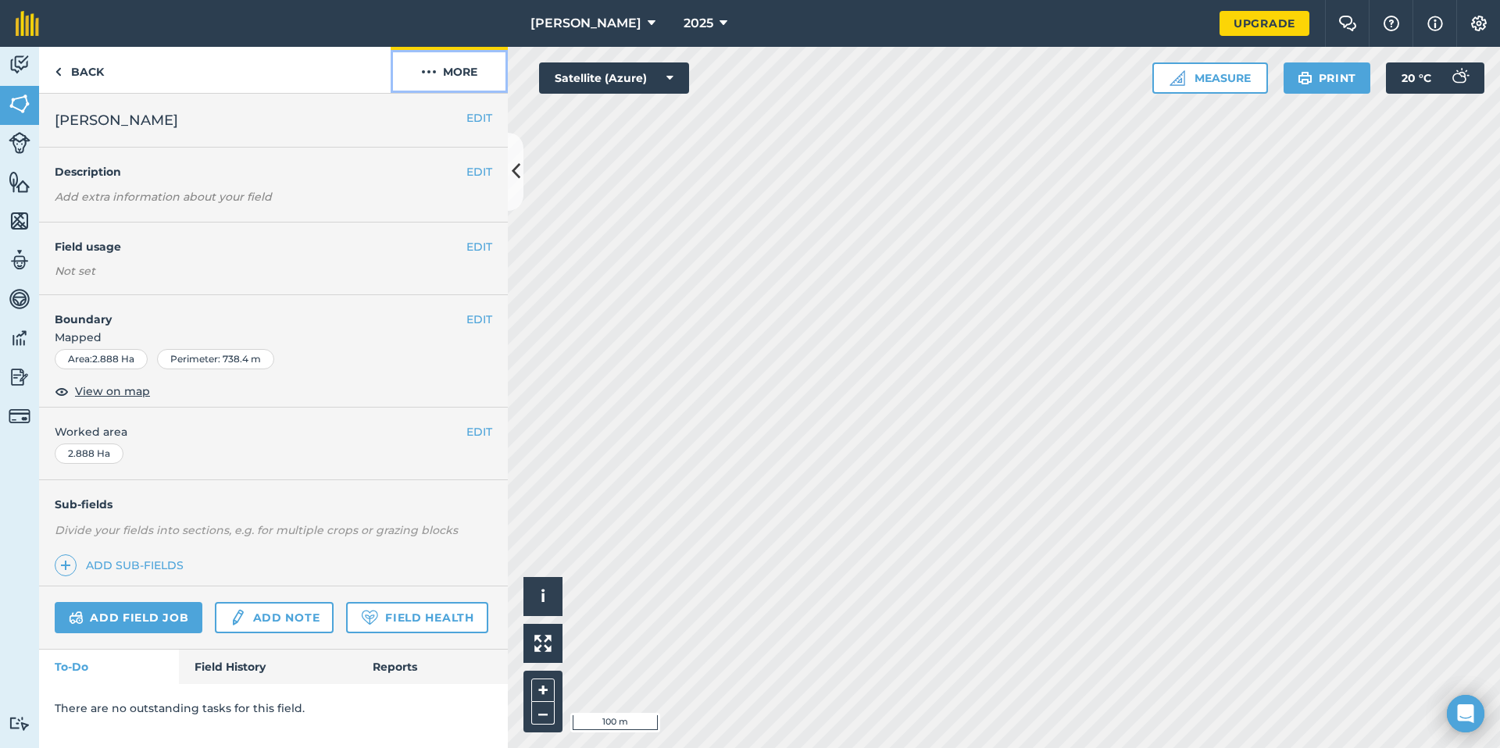
click at [467, 62] on button "More" at bounding box center [449, 70] width 117 height 46
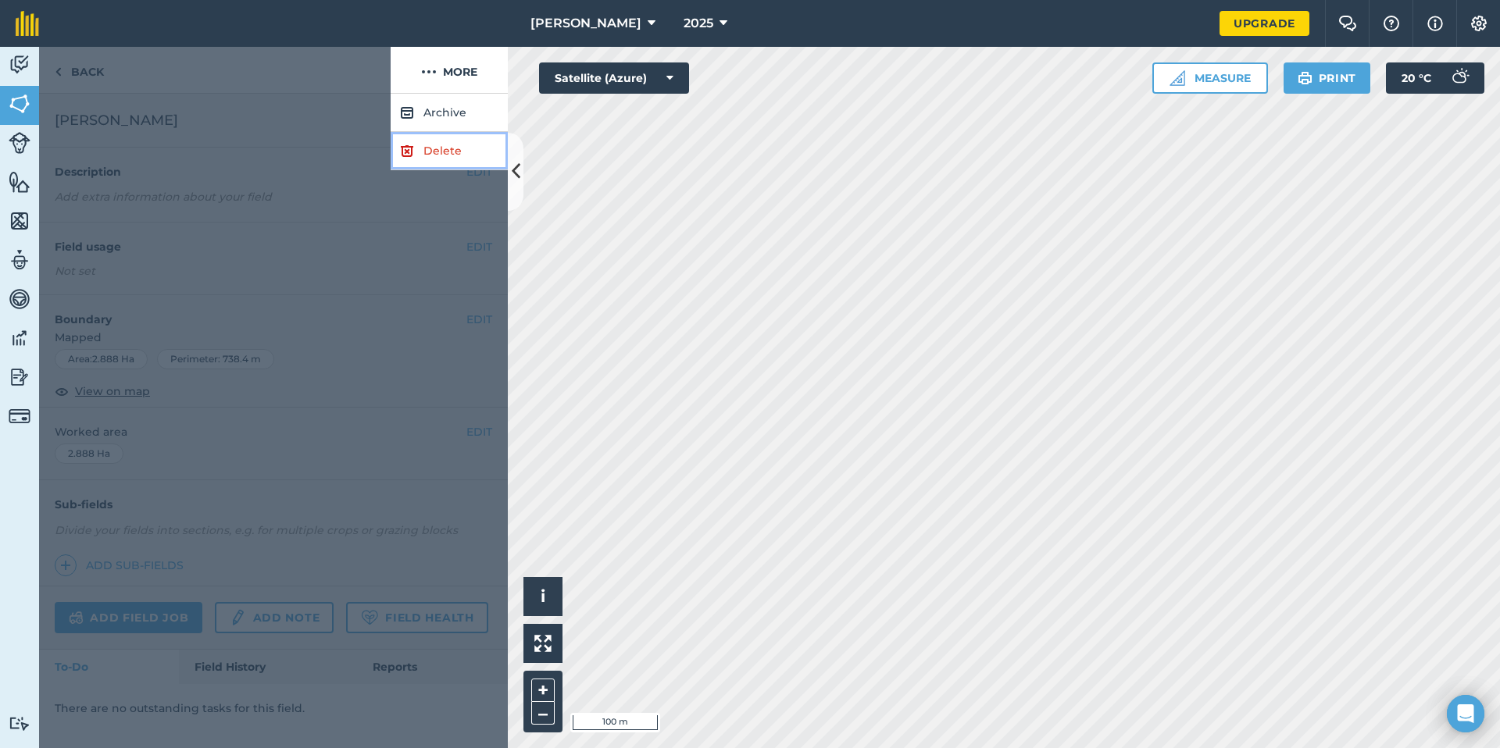
click at [450, 142] on link "Delete" at bounding box center [449, 151] width 117 height 38
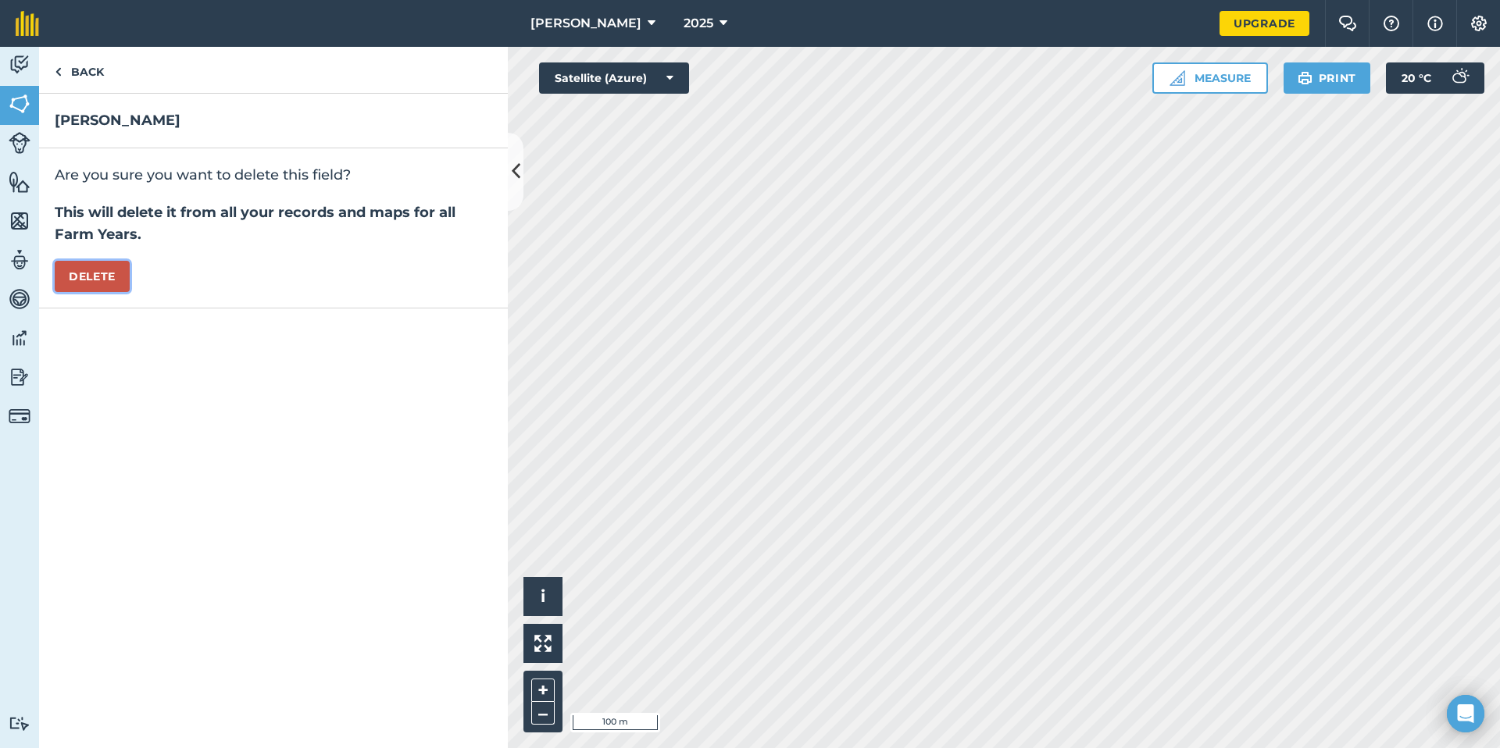
click at [80, 273] on button "Delete" at bounding box center [92, 276] width 75 height 31
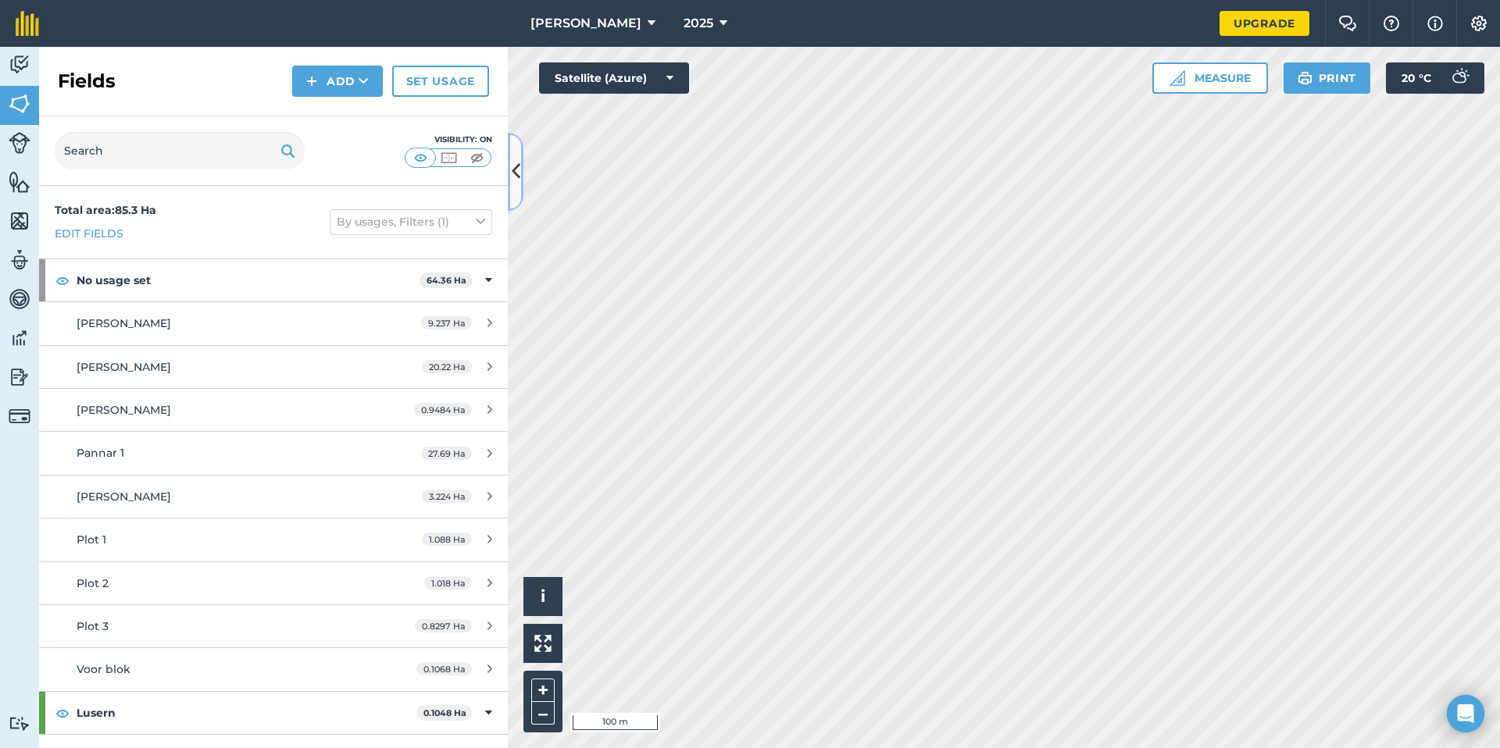
click at [516, 180] on icon at bounding box center [516, 171] width 9 height 27
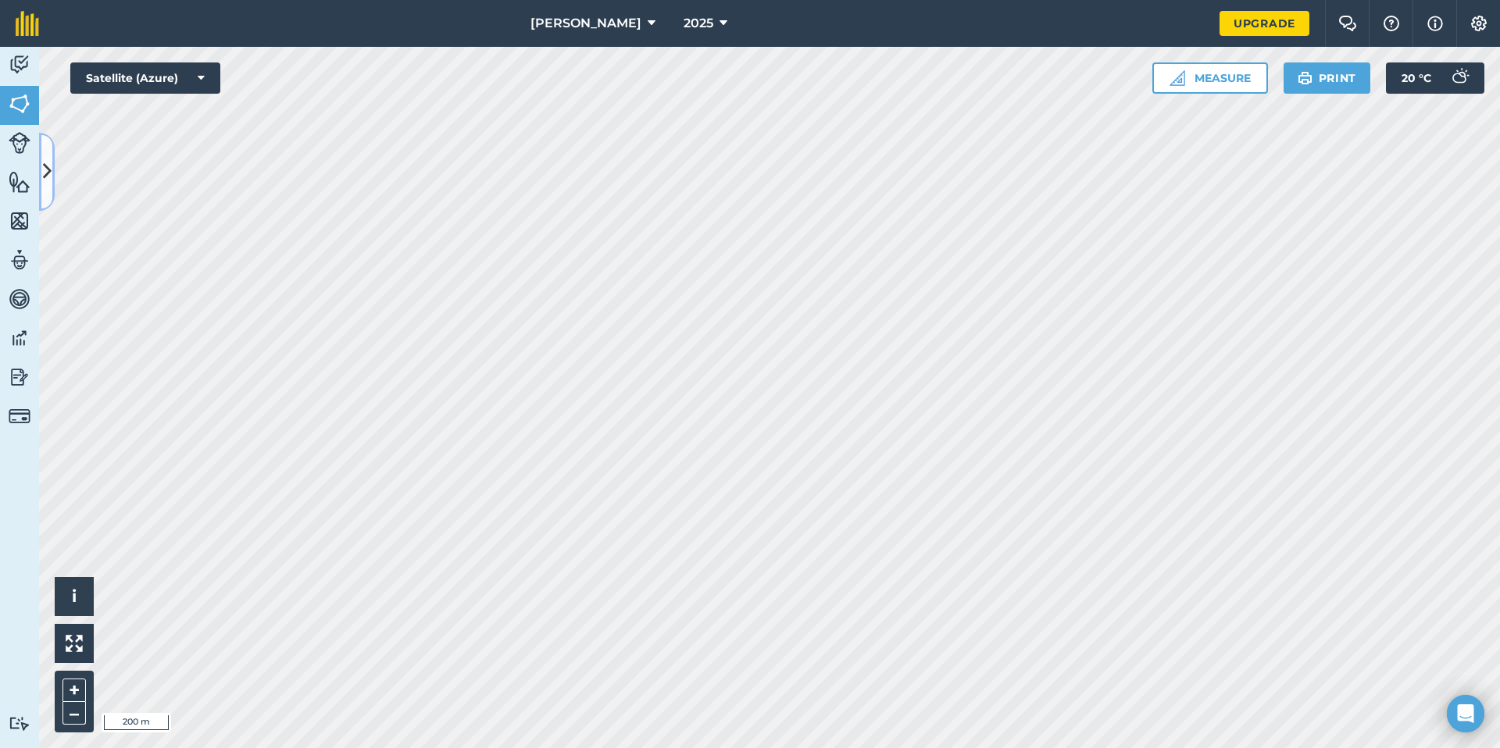
click at [48, 173] on icon at bounding box center [47, 171] width 9 height 27
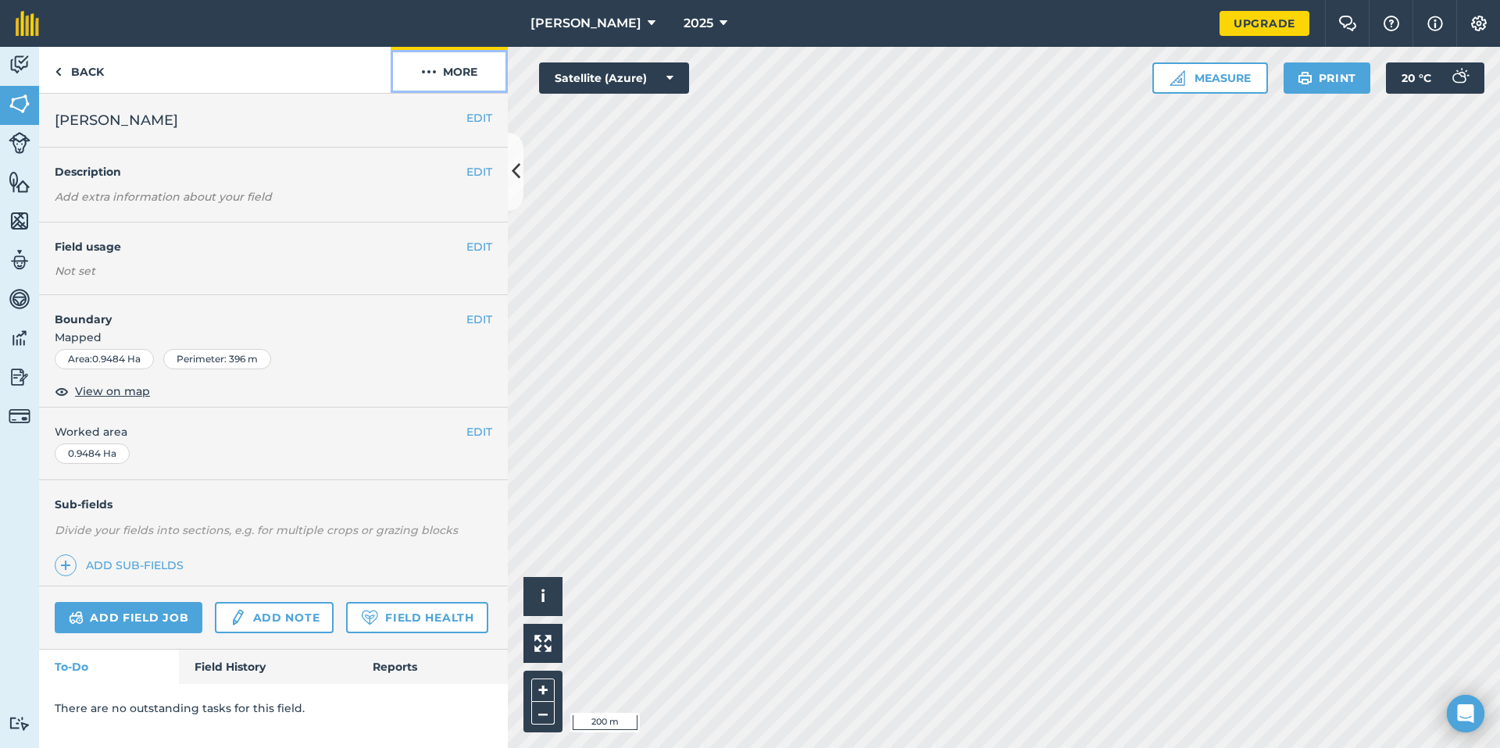
click at [450, 72] on button "More" at bounding box center [449, 70] width 117 height 46
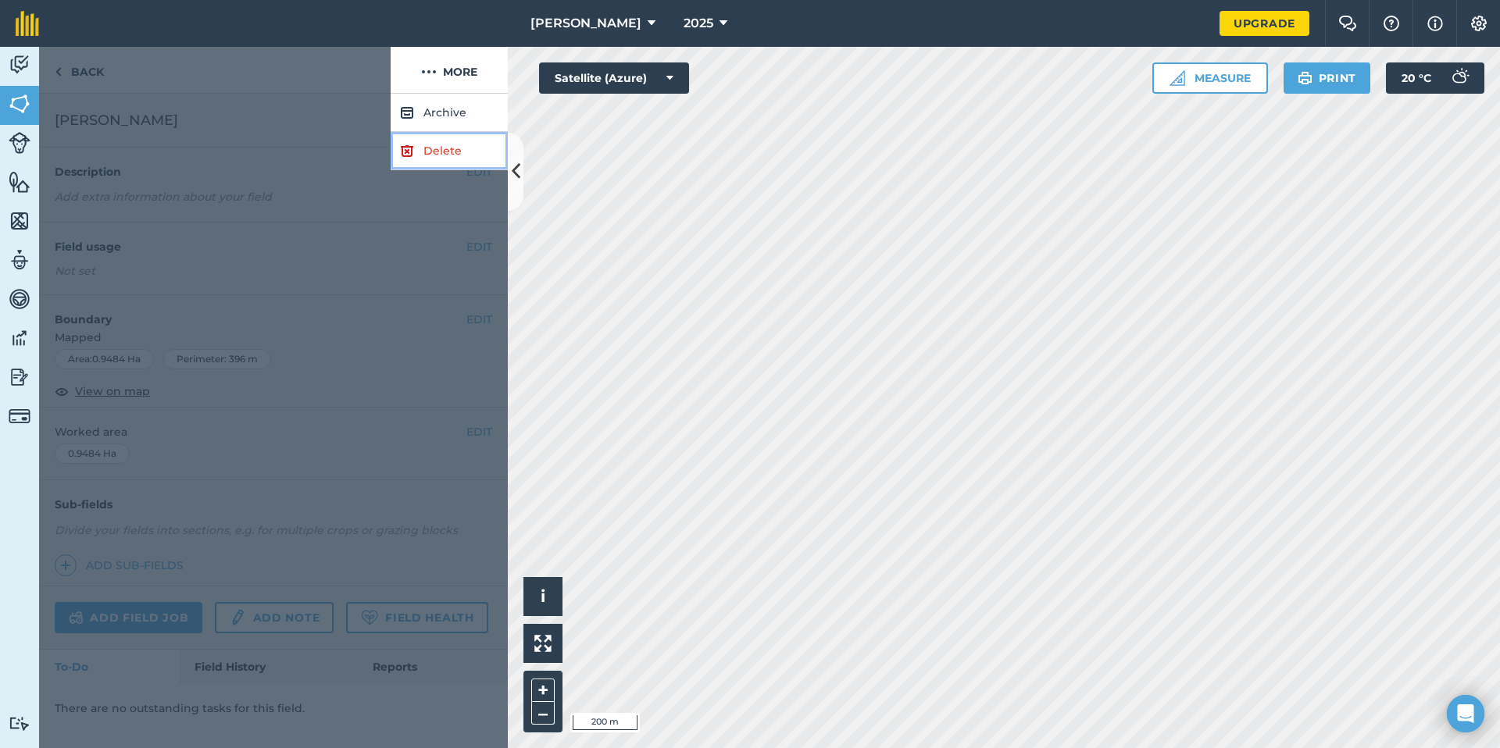
click at [438, 152] on link "Delete" at bounding box center [449, 151] width 117 height 38
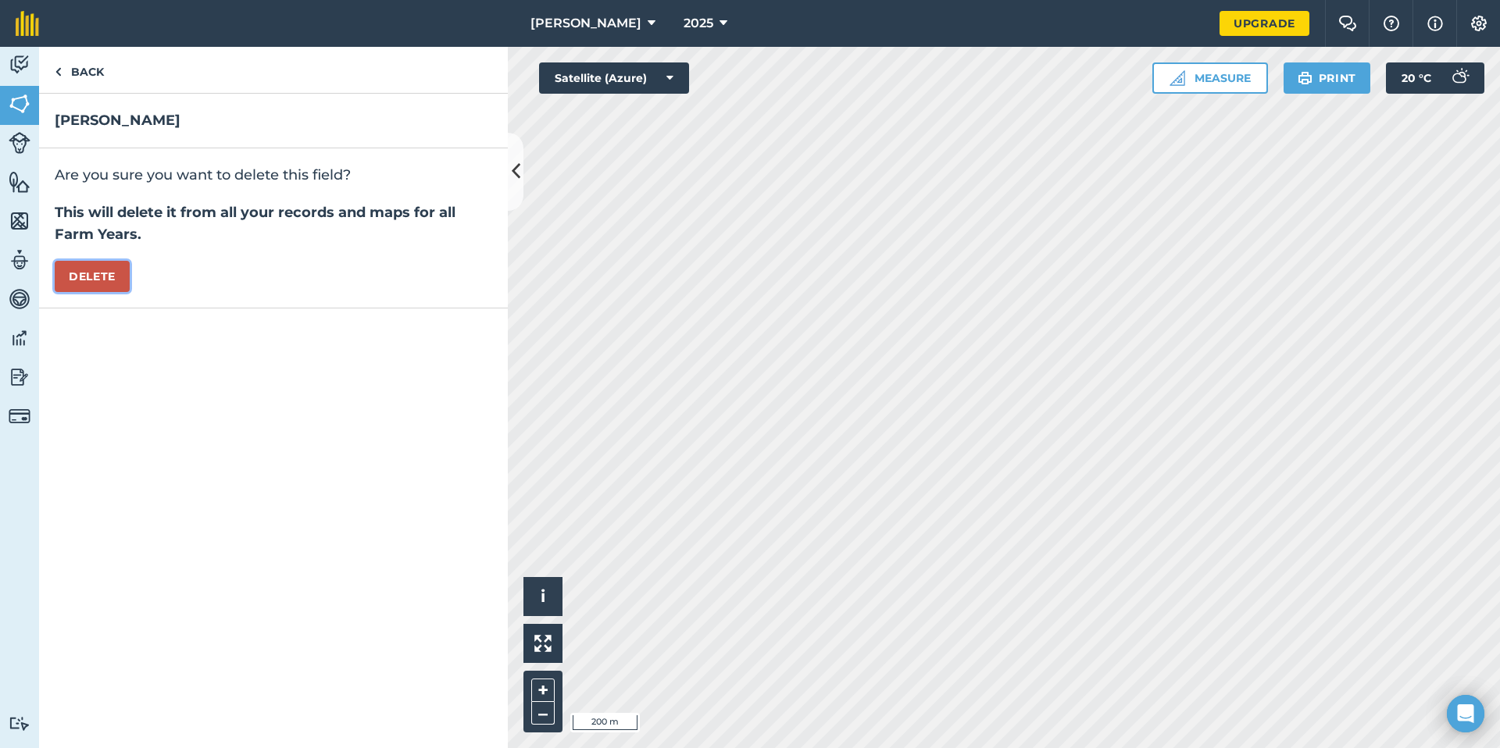
click at [90, 276] on button "Delete" at bounding box center [92, 276] width 75 height 31
click at [512, 177] on icon at bounding box center [516, 171] width 9 height 27
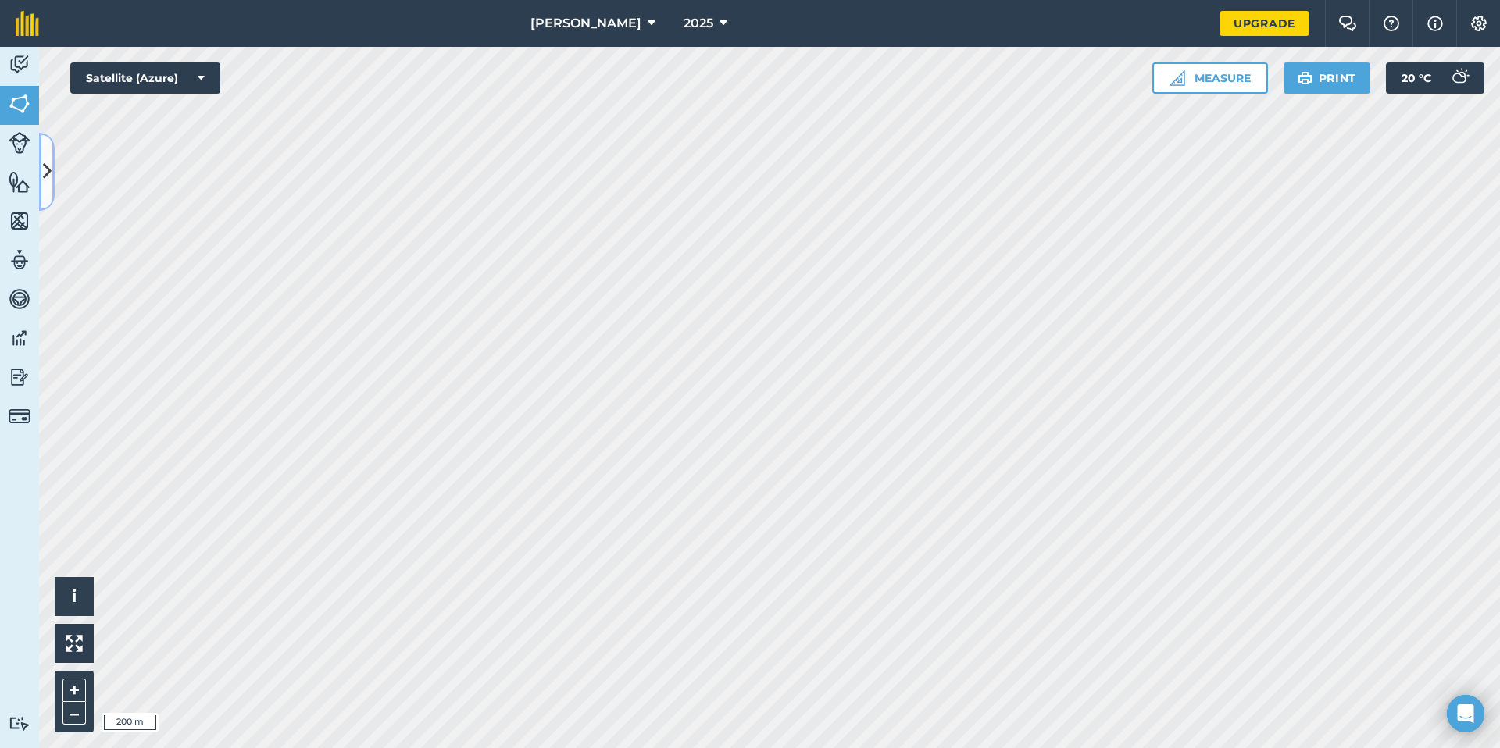
click at [51, 175] on icon at bounding box center [47, 171] width 9 height 27
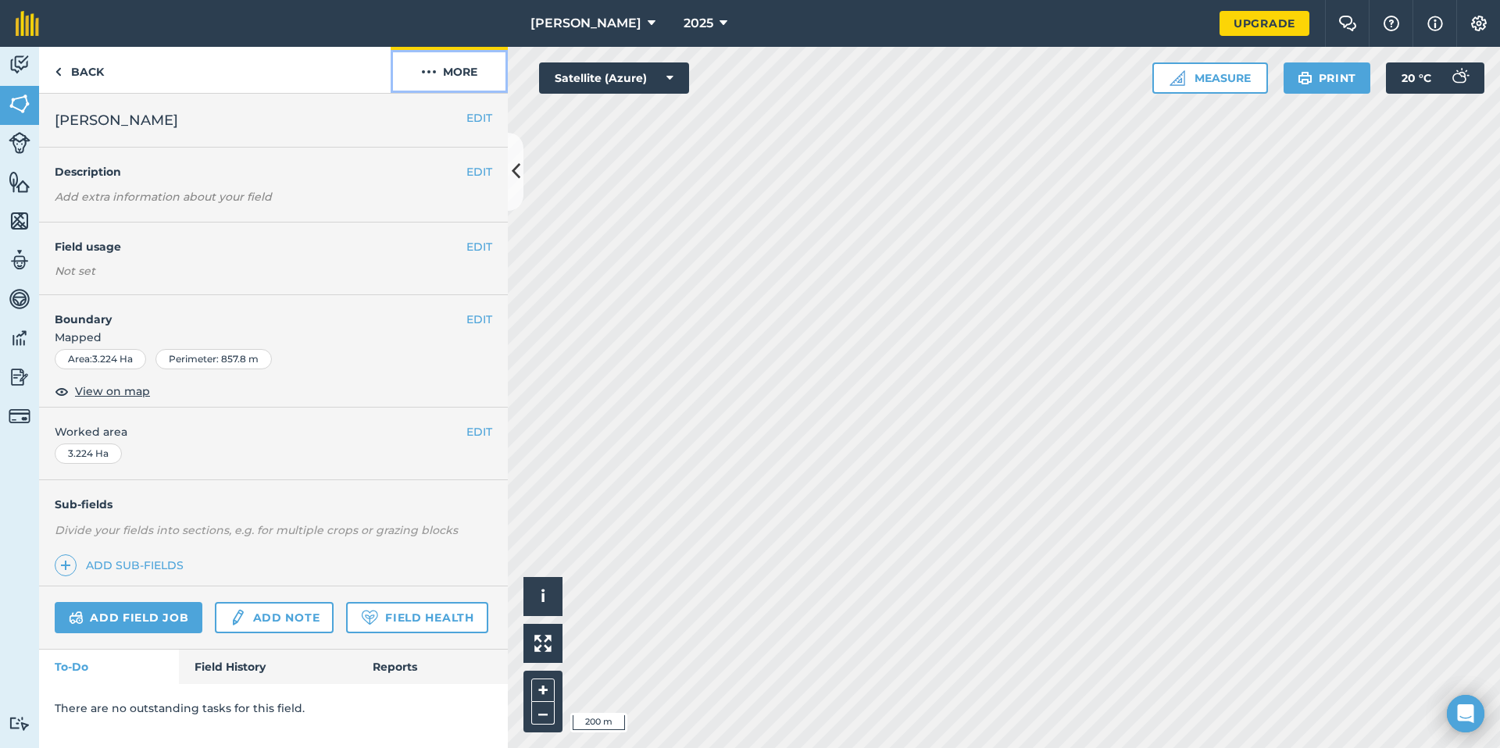
click at [480, 70] on button "More" at bounding box center [449, 70] width 117 height 46
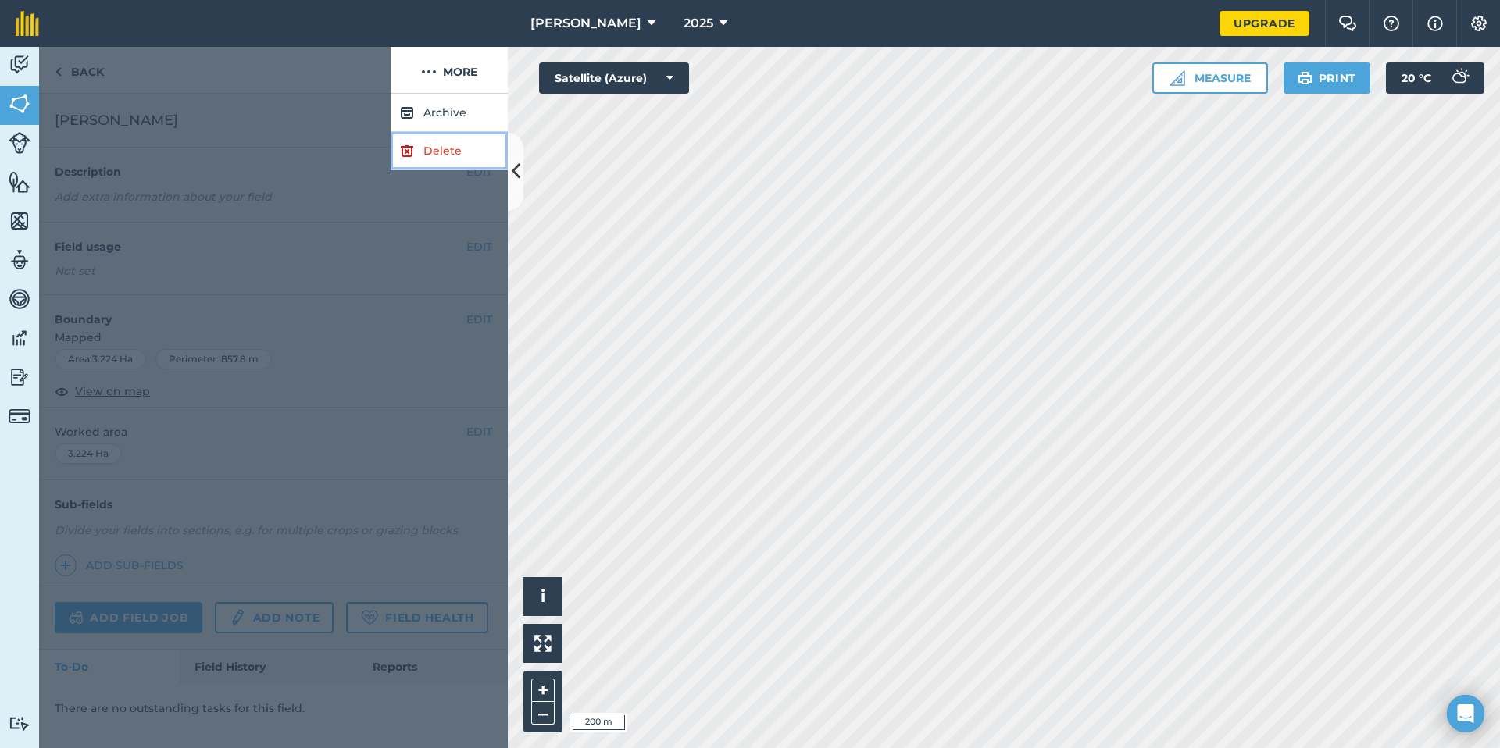
click at [455, 158] on link "Delete" at bounding box center [449, 151] width 117 height 38
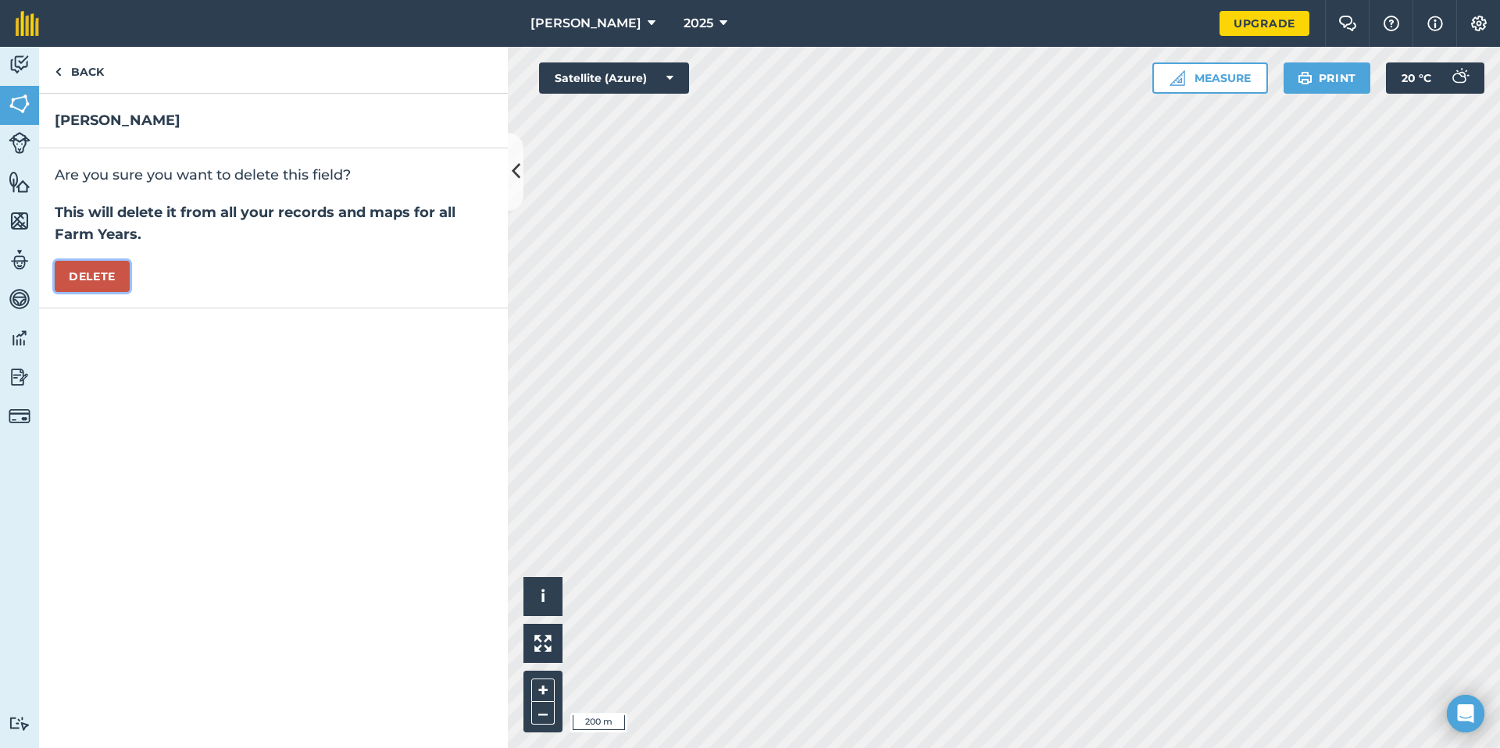
click at [95, 272] on button "Delete" at bounding box center [92, 276] width 75 height 31
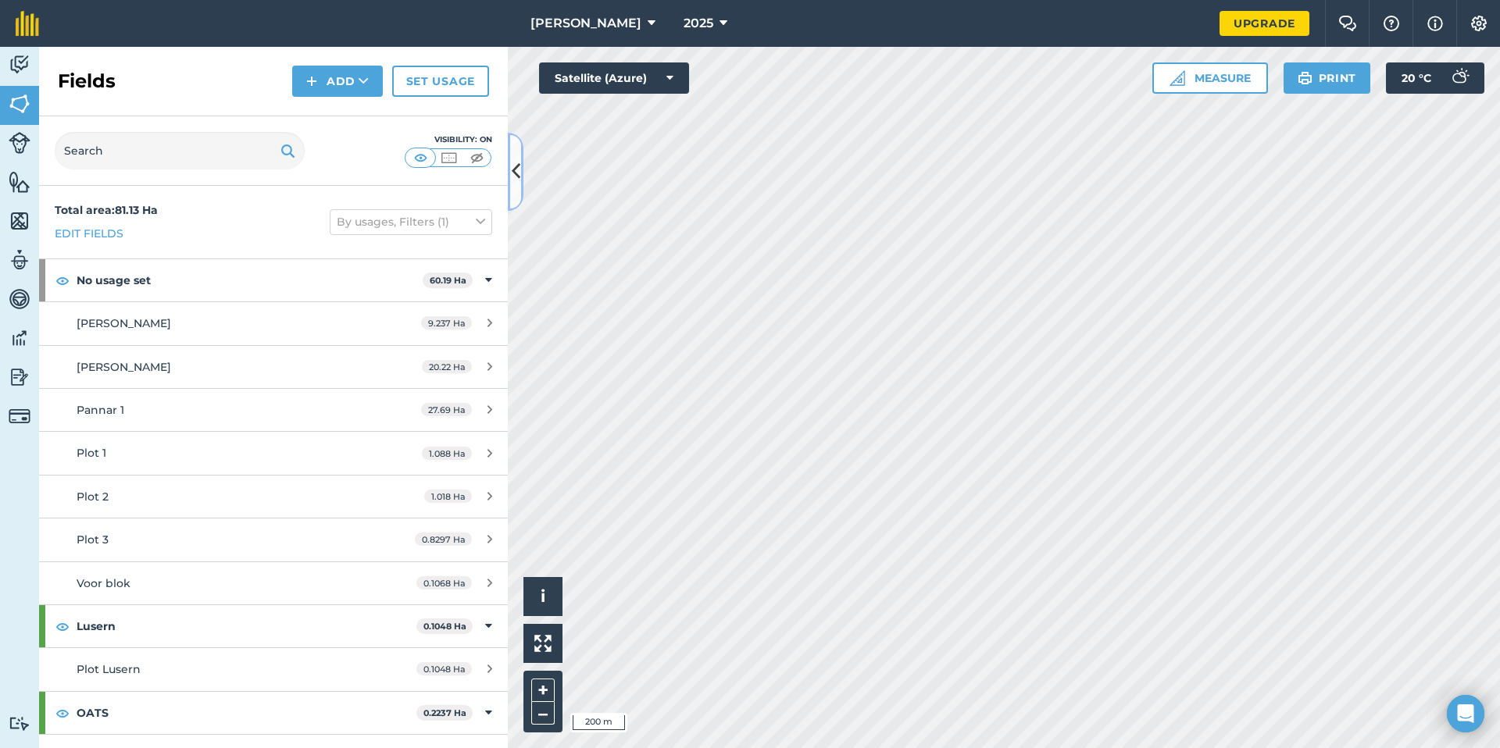
click at [519, 197] on button at bounding box center [516, 172] width 16 height 78
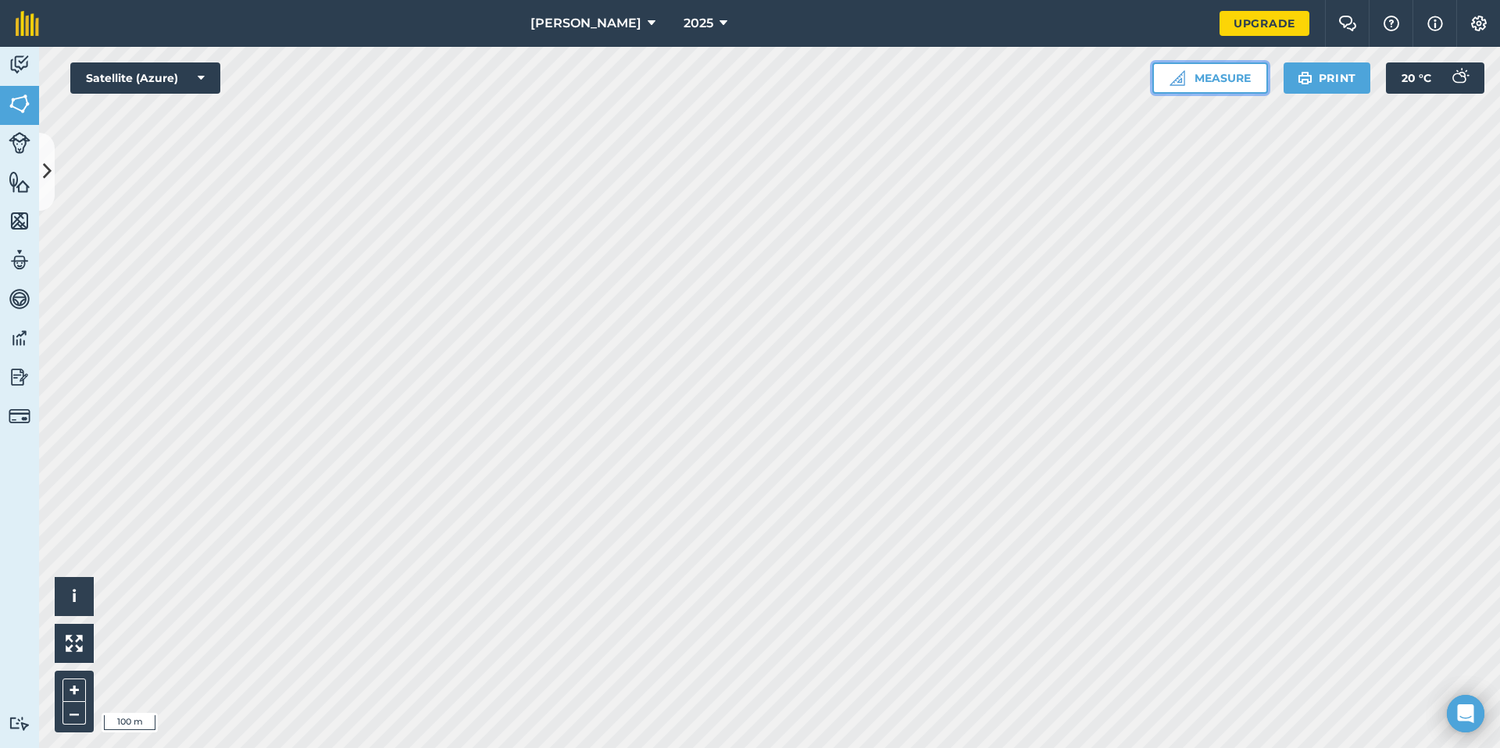
click at [1163, 81] on button "Measure" at bounding box center [1210, 78] width 116 height 31
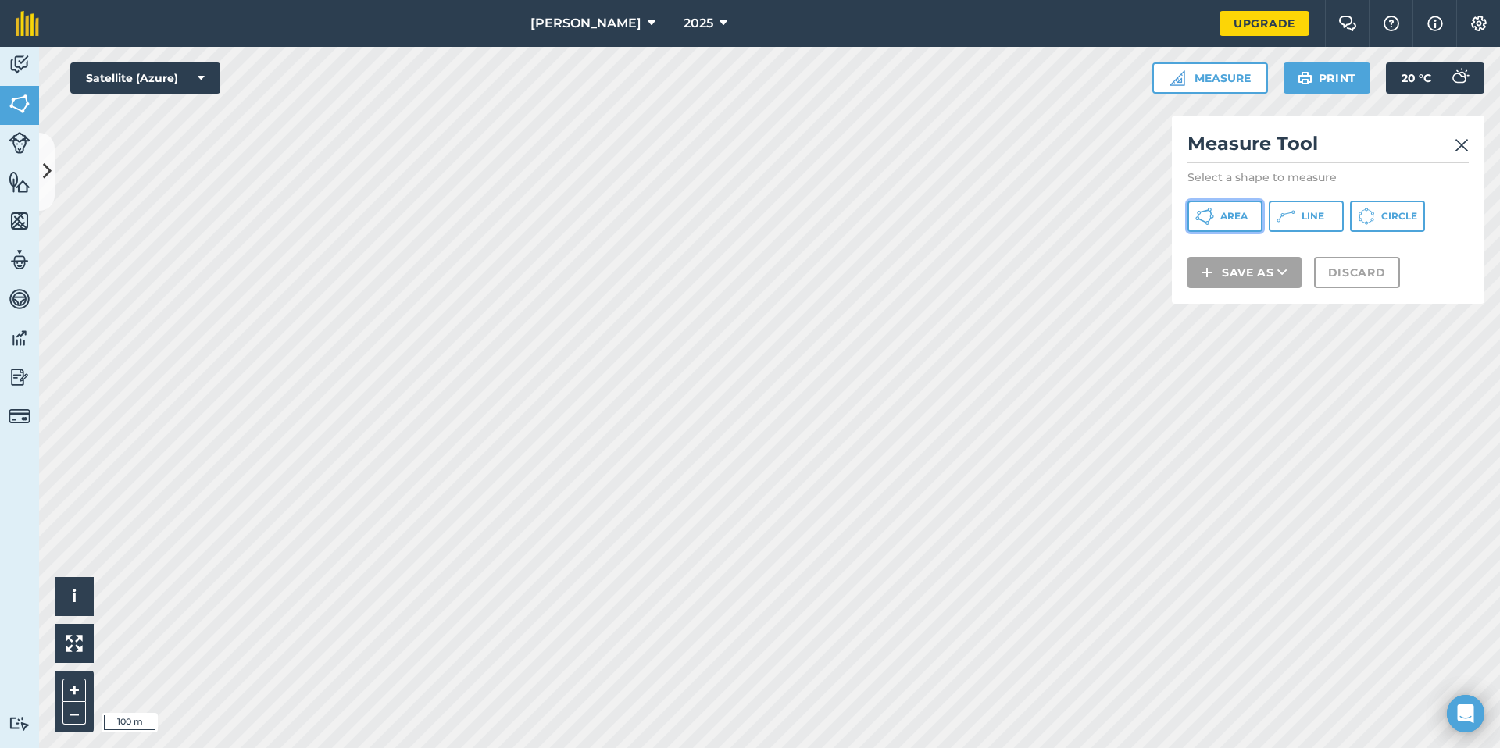
click at [1240, 227] on button "Area" at bounding box center [1225, 216] width 75 height 31
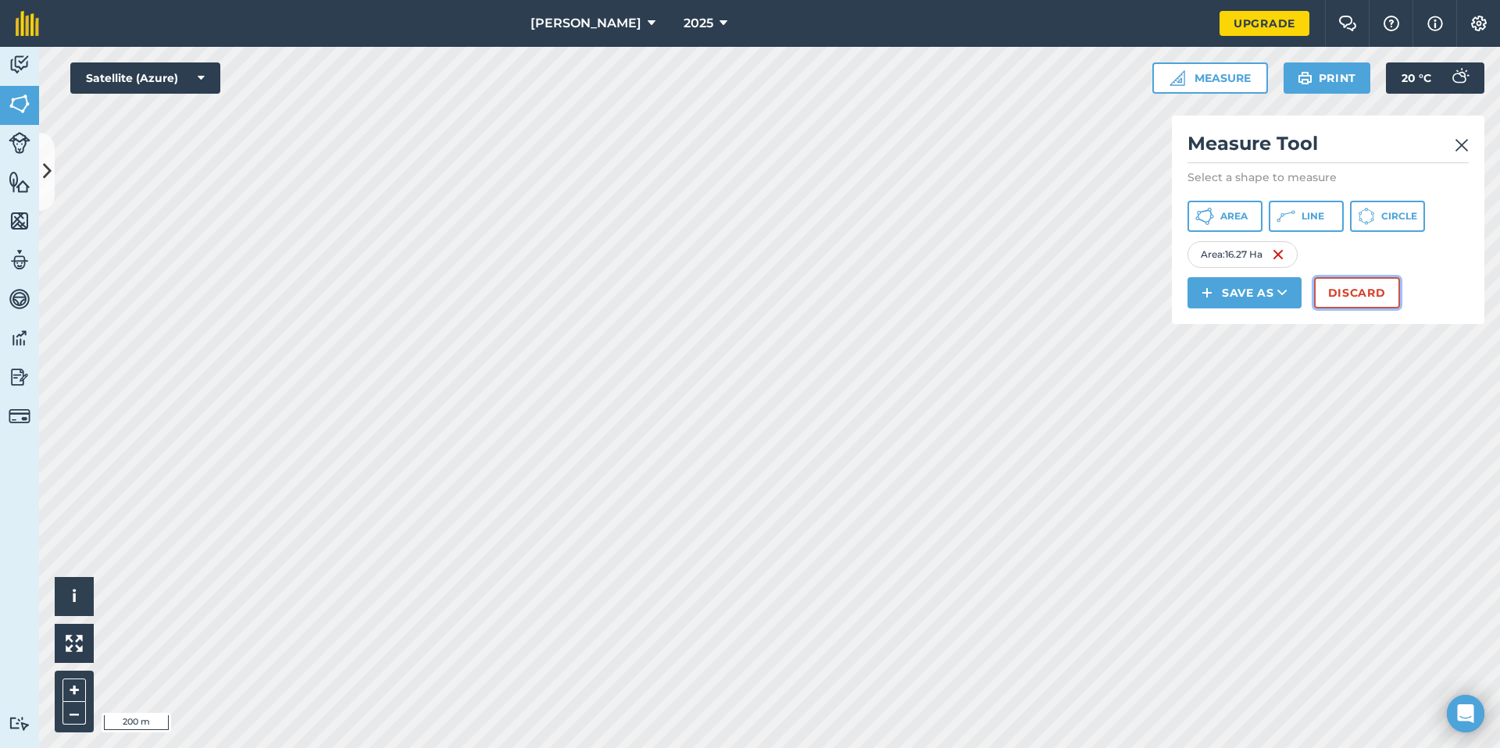
click at [1355, 291] on button "Discard" at bounding box center [1357, 292] width 86 height 31
